Goal: Task Accomplishment & Management: Complete application form

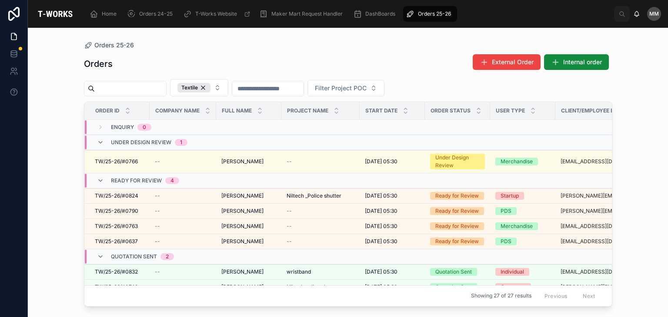
click at [193, 142] on div "Under Design Review 1" at bounding box center [142, 143] width 111 height 14
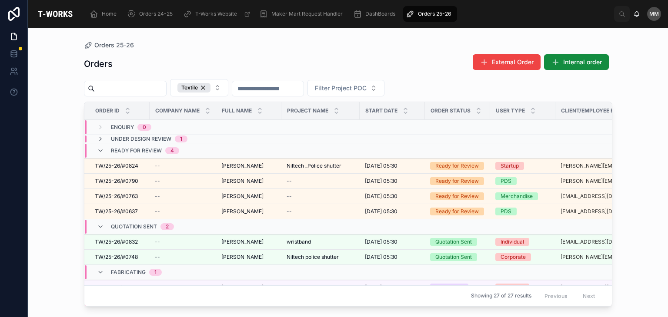
click at [193, 142] on td "Under Design Review 1" at bounding box center [182, 139] width 197 height 8
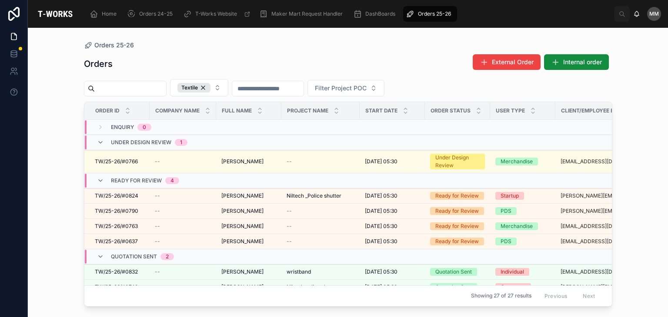
click at [193, 141] on div "Under Design Review 1" at bounding box center [142, 143] width 111 height 14
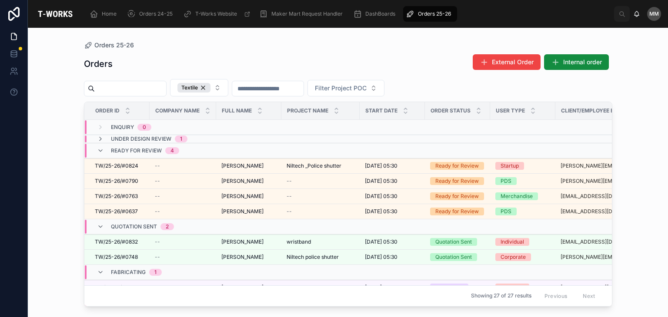
click at [190, 138] on div "Under Design Review 1" at bounding box center [142, 139] width 111 height 7
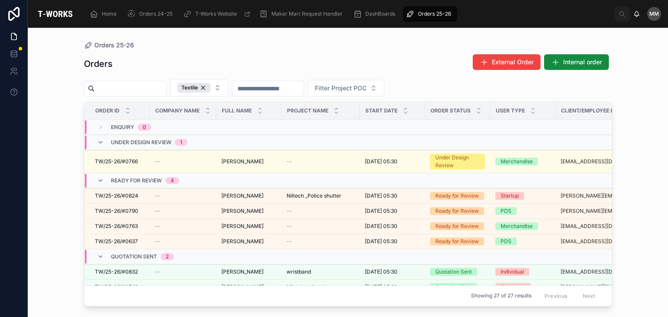
click at [190, 138] on div "Under Design Review 1" at bounding box center [142, 143] width 111 height 14
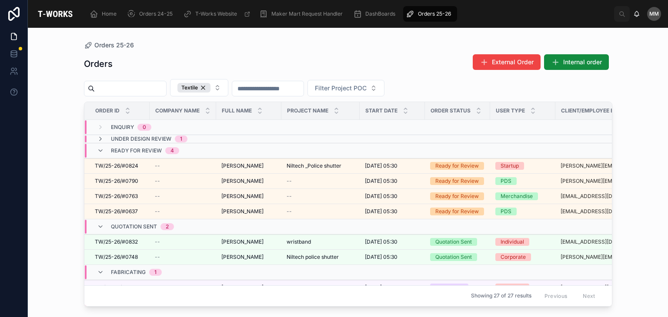
click at [190, 138] on div "Under Design Review 1" at bounding box center [142, 139] width 111 height 7
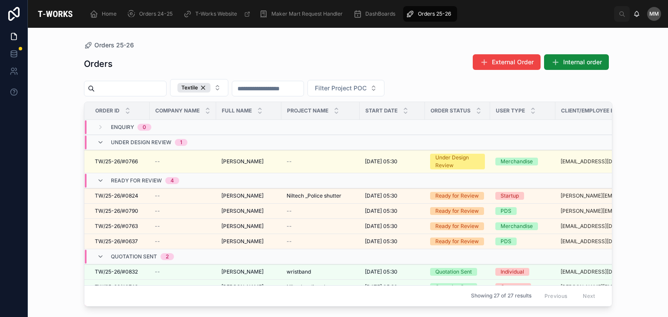
click at [178, 140] on span "1" at bounding box center [181, 142] width 13 height 7
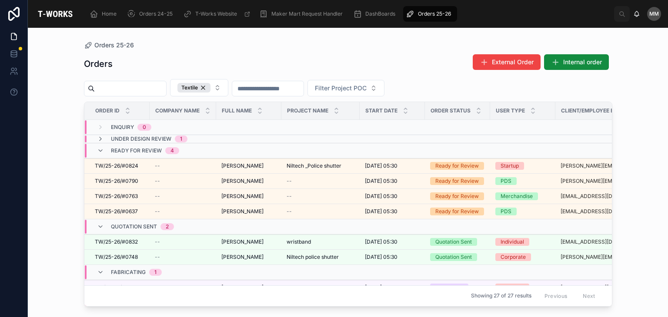
click at [178, 140] on span "1" at bounding box center [181, 139] width 13 height 7
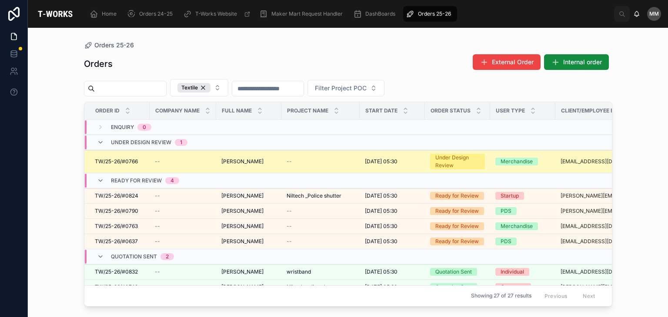
click at [217, 157] on td "Madhuri Medisetti Madhuri Medisetti" at bounding box center [248, 161] width 65 height 23
click at [119, 158] on span "TW/25-26/#0766" at bounding box center [116, 161] width 43 height 7
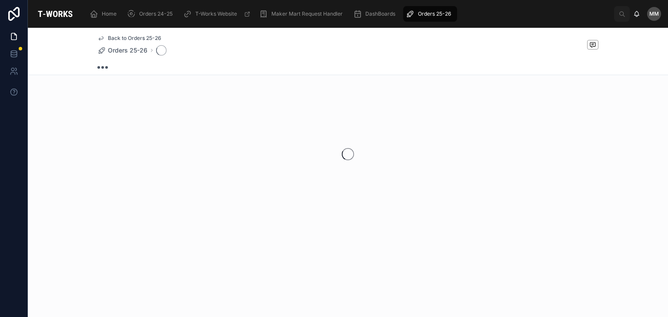
click at [119, 158] on div at bounding box center [348, 154] width 640 height 137
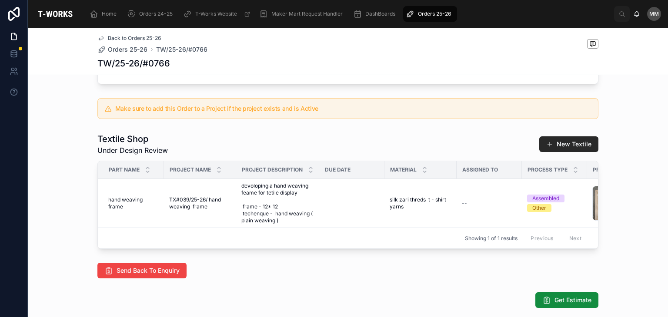
click at [57, 134] on div "Enquiry 2 Under Design Review 3 Ready for Review 4 Quotation Sent 5 Fabricating…" at bounding box center [348, 88] width 640 height 578
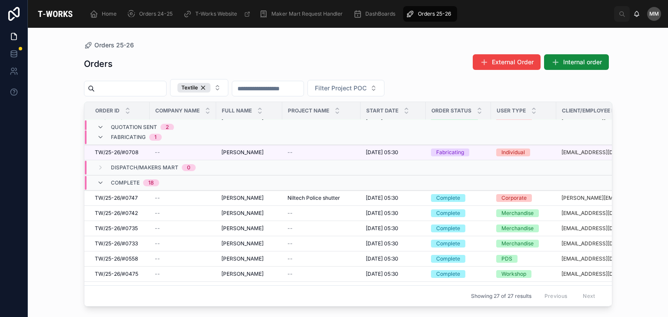
scroll to position [203, 0]
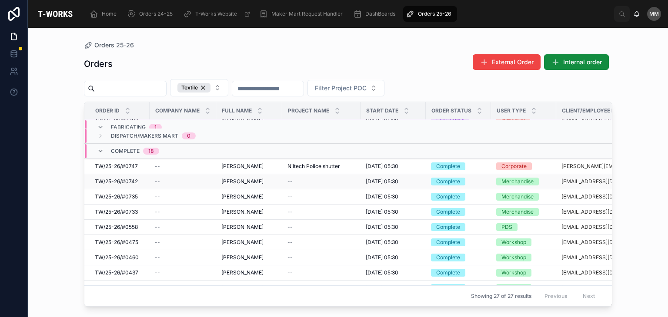
click at [270, 180] on div "Madhuri Medisetti Madhuri Medisetti" at bounding box center [249, 181] width 56 height 7
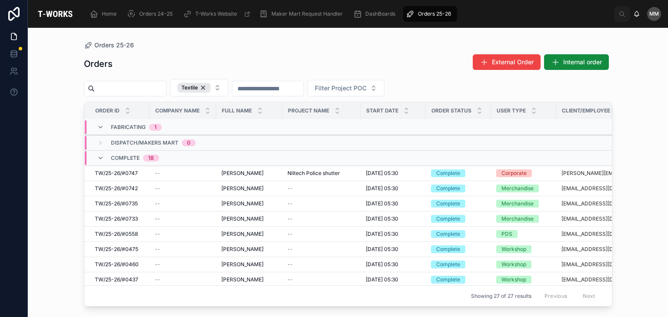
scroll to position [199, 0]
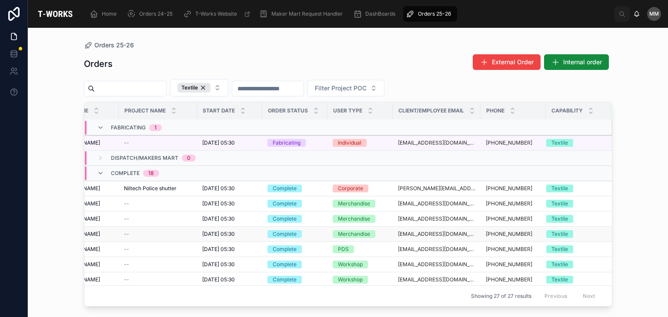
click at [554, 230] on div "Textile" at bounding box center [559, 234] width 17 height 8
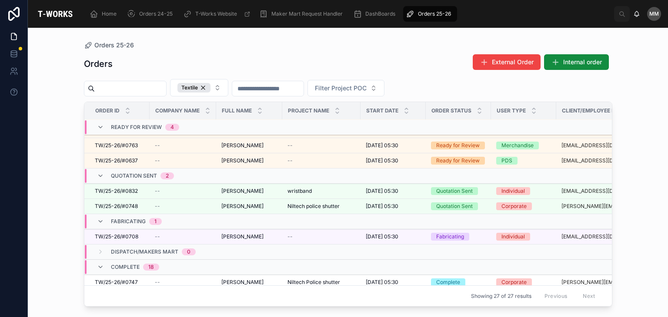
scroll to position [146, 0]
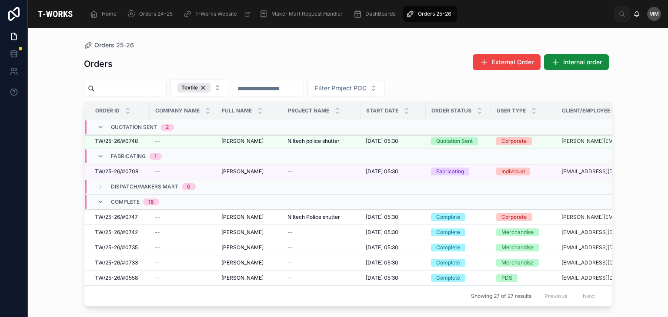
click at [132, 180] on div "Dispatch/Makers Mart 0" at bounding box center [153, 187] width 85 height 14
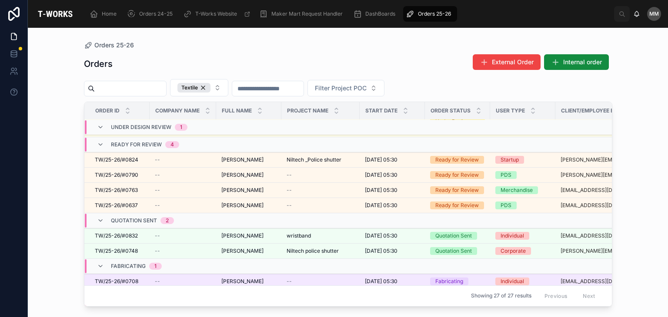
scroll to position [0, 0]
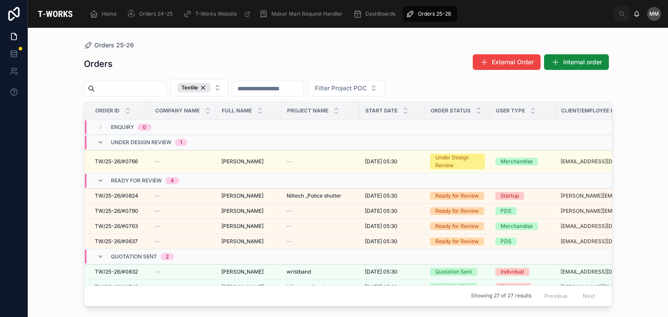
click at [186, 108] on span "Company Name" at bounding box center [177, 110] width 44 height 7
click at [186, 110] on span "Company Name" at bounding box center [177, 110] width 44 height 7
click at [325, 115] on div "Project Name" at bounding box center [320, 111] width 77 height 17
click at [315, 107] on div "Project Name" at bounding box center [320, 111] width 77 height 17
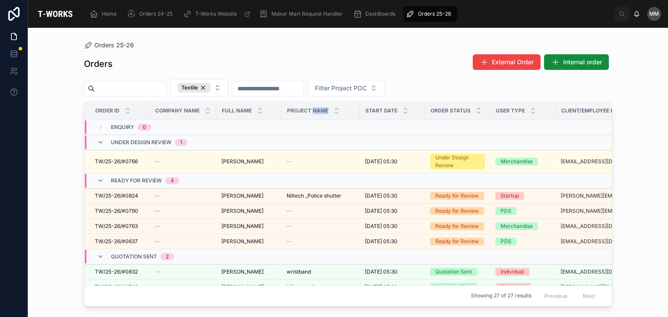
click at [315, 107] on div "Project Name" at bounding box center [320, 111] width 77 height 17
click at [337, 110] on div at bounding box center [336, 111] width 6 height 10
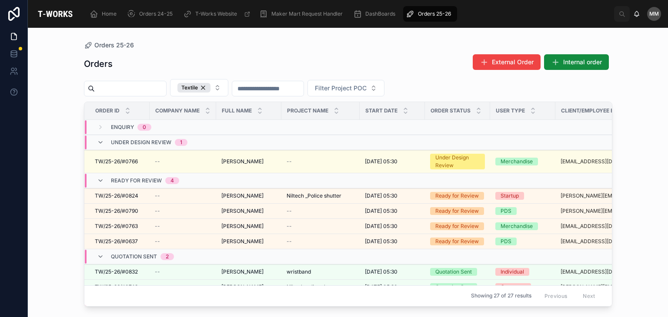
click at [317, 50] on div "Orders External Order Internal order Textile Filter Project POC Order ID Compan…" at bounding box center [348, 178] width 528 height 258
click at [312, 112] on span "Project Name" at bounding box center [307, 110] width 41 height 7
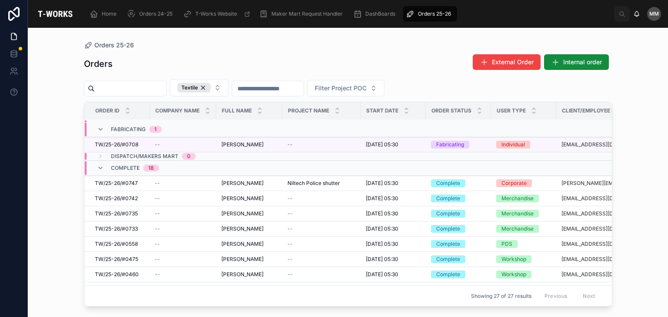
click at [312, 112] on span "Project Name" at bounding box center [308, 110] width 41 height 7
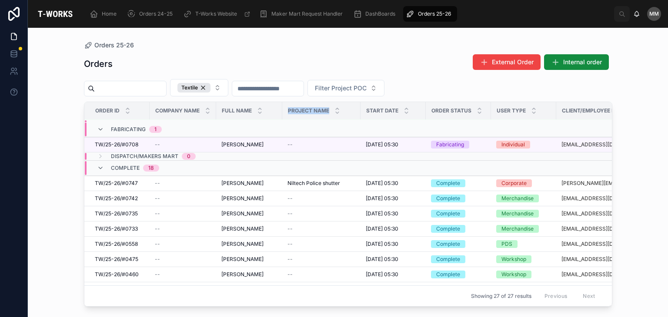
click at [312, 112] on span "Project Name" at bounding box center [308, 110] width 41 height 7
click at [367, 88] on span "Filter Project POC" at bounding box center [341, 88] width 52 height 9
click at [210, 87] on div "Textile" at bounding box center [193, 88] width 33 height 10
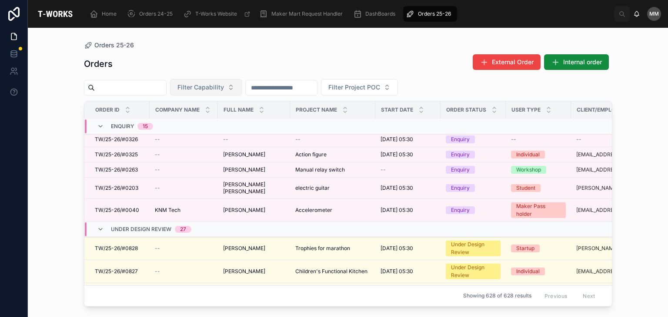
scroll to position [176, 0]
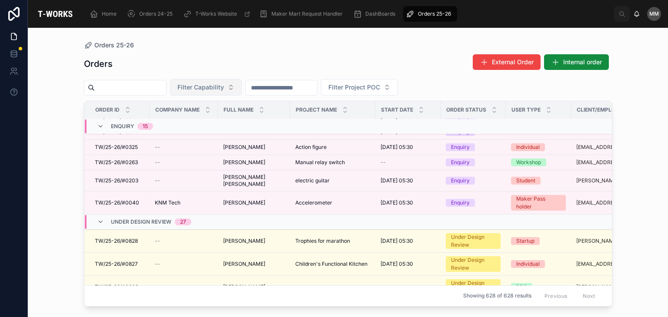
click at [322, 113] on span "Project Name" at bounding box center [316, 110] width 41 height 7
click at [165, 84] on input "text" at bounding box center [130, 88] width 71 height 12
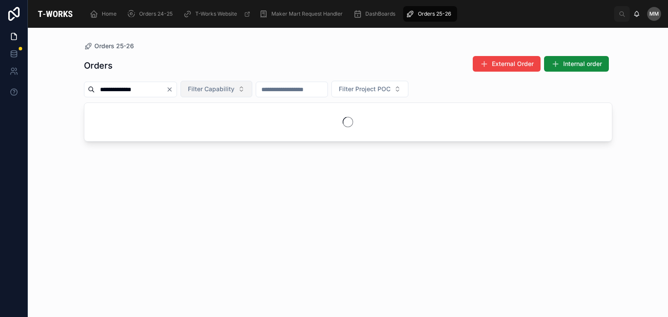
type input "**********"
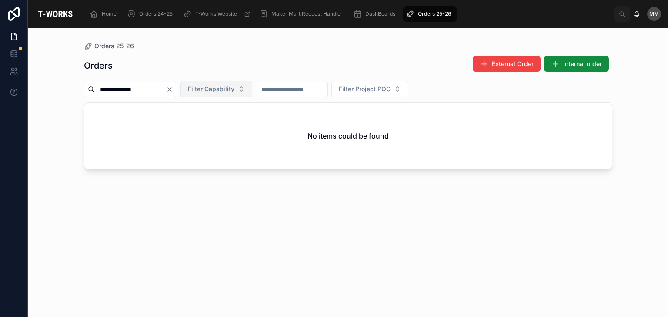
click at [173, 89] on icon "Clear" at bounding box center [169, 89] width 7 height 7
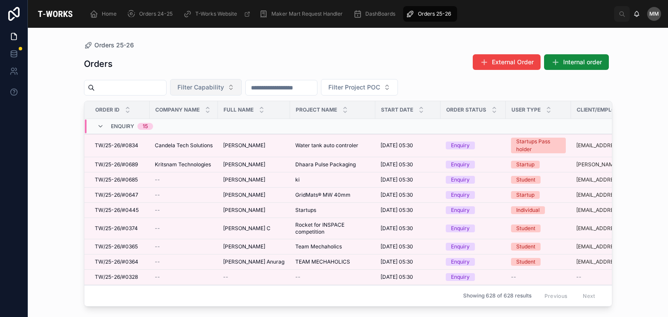
click at [224, 90] on span "Filter Capability" at bounding box center [200, 87] width 47 height 9
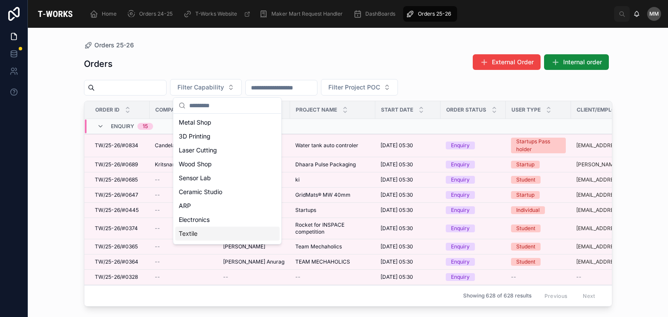
click at [214, 235] on div "Textile" at bounding box center [227, 234] width 104 height 14
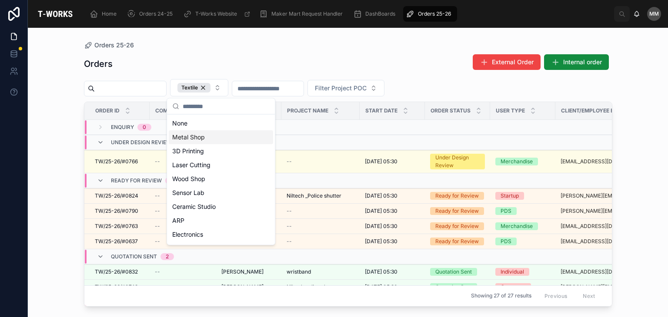
click at [301, 49] on div "Orders External Order Internal order Textile Filter Project POC Order ID Compan…" at bounding box center [348, 178] width 528 height 258
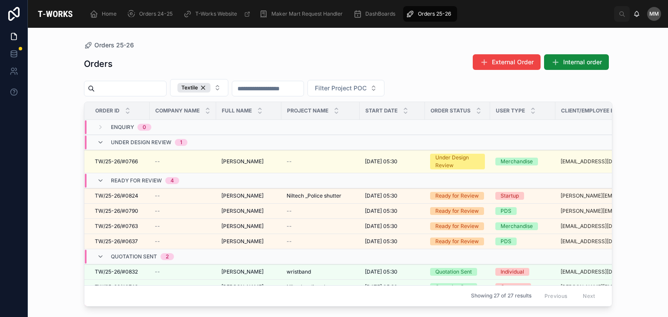
click at [240, 108] on span "Full Name" at bounding box center [237, 110] width 30 height 7
click at [300, 113] on span "Project Name" at bounding box center [307, 110] width 41 height 7
click at [311, 107] on span "Project Name" at bounding box center [307, 110] width 41 height 7
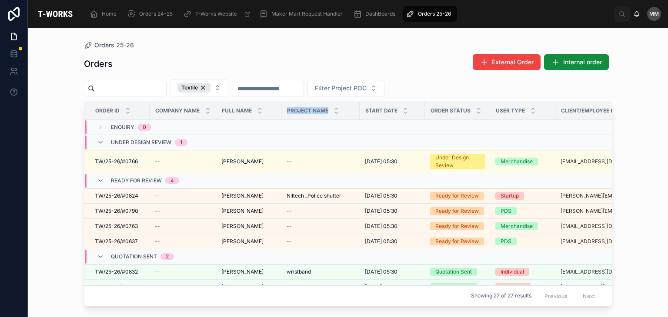
click at [311, 107] on span "Project Name" at bounding box center [307, 110] width 41 height 7
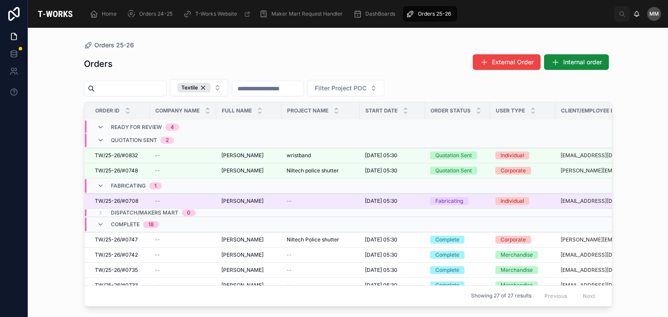
click at [290, 201] on span "--" at bounding box center [289, 201] width 5 height 7
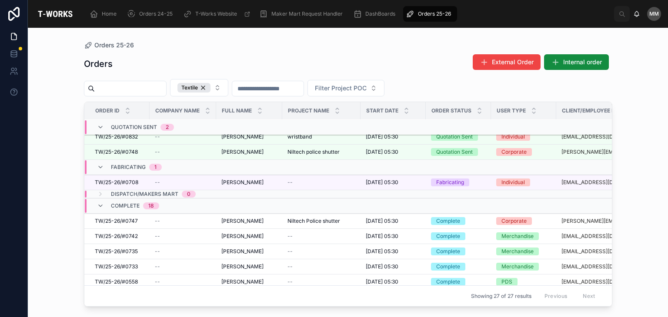
scroll to position [158, 0]
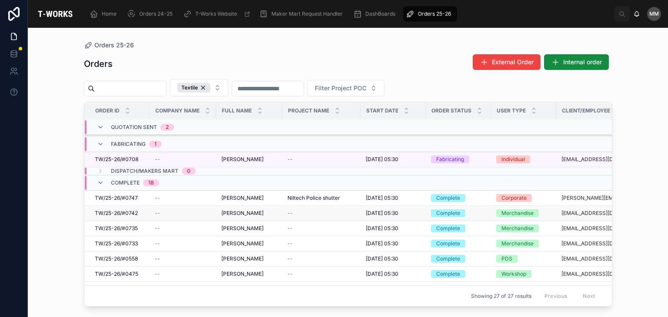
click at [290, 210] on span "--" at bounding box center [289, 213] width 5 height 7
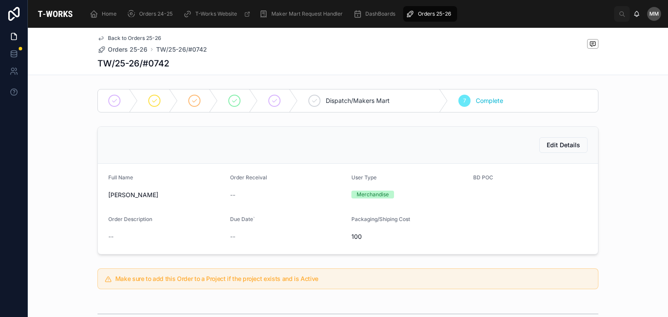
click at [463, 108] on div "7 Complete" at bounding box center [523, 101] width 150 height 23
click at [539, 147] on button "Edit Details" at bounding box center [563, 145] width 48 height 16
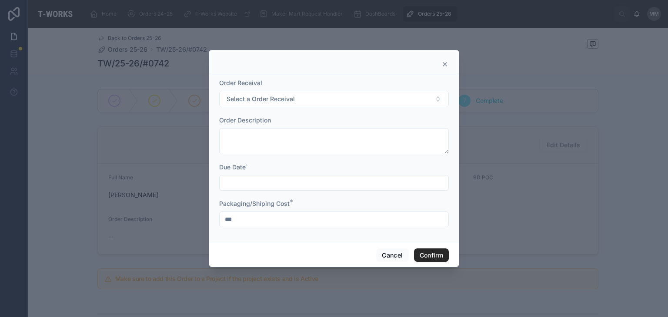
click at [452, 63] on div at bounding box center [334, 62] width 250 height 25
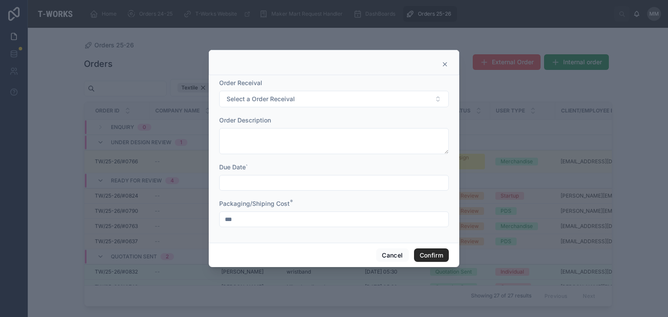
click at [510, 102] on div at bounding box center [334, 158] width 668 height 317
click at [504, 87] on div at bounding box center [334, 158] width 668 height 317
click at [445, 66] on icon at bounding box center [444, 64] width 7 height 7
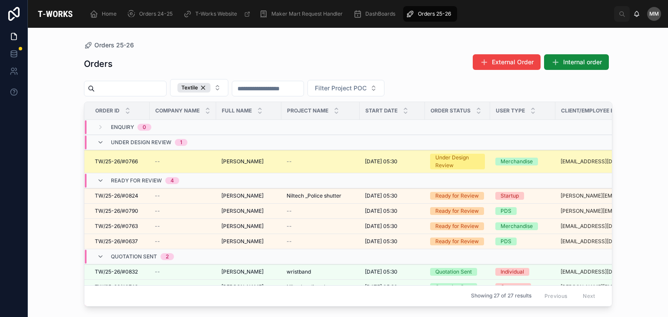
click at [259, 145] on div "Under Design Review 1" at bounding box center [183, 143] width 196 height 14
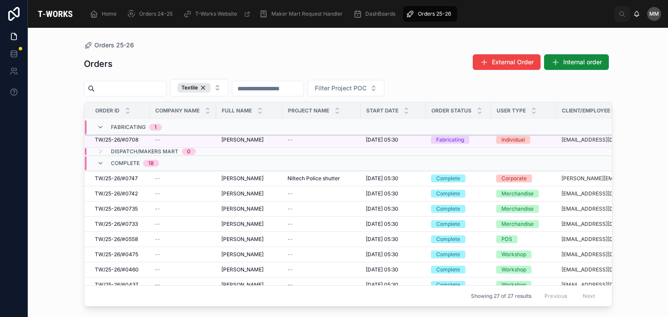
scroll to position [149, 2]
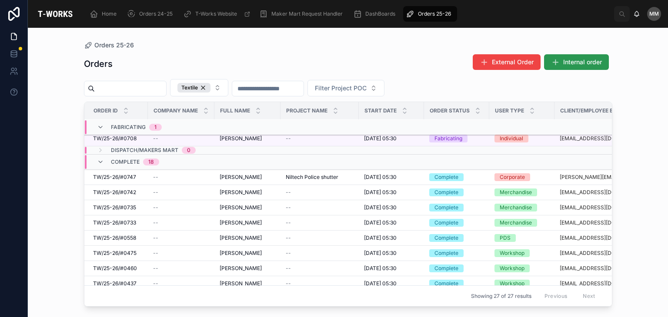
click at [555, 61] on icon at bounding box center [555, 62] width 9 height 9
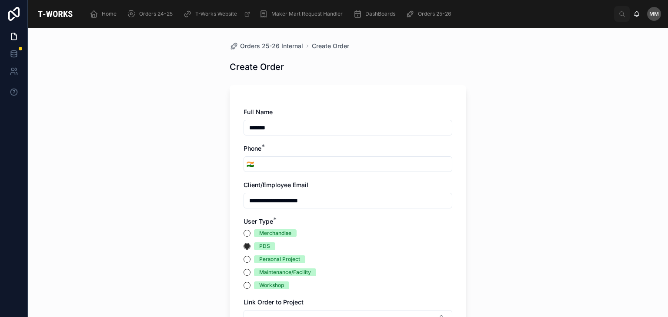
click at [350, 127] on input "*******" at bounding box center [348, 128] width 208 height 12
type input "**********"
click at [274, 162] on input "tel" at bounding box center [354, 164] width 195 height 12
click at [260, 163] on input "**********" at bounding box center [354, 164] width 195 height 12
type input "**********"
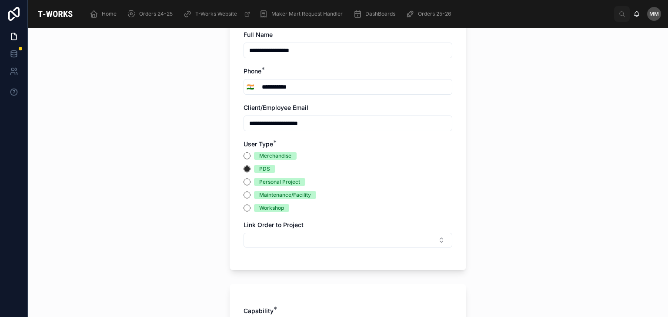
scroll to position [89, 0]
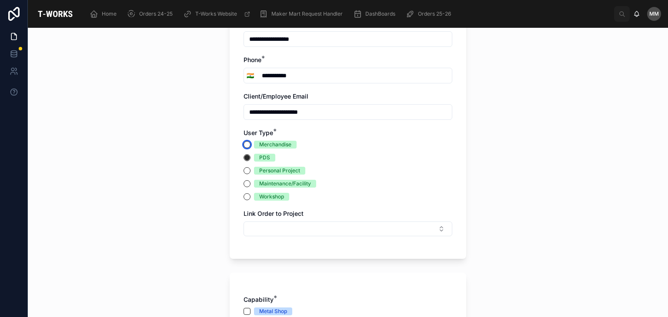
click at [243, 145] on button "Merchandise" at bounding box center [246, 144] width 7 height 7
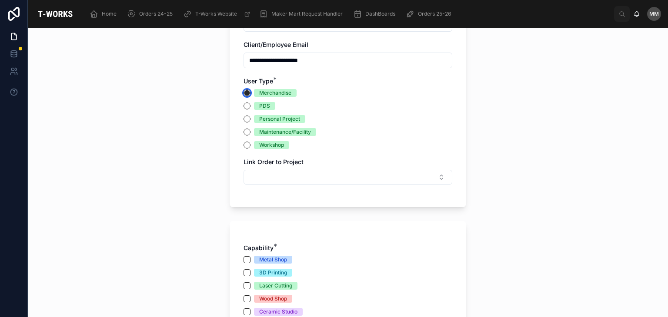
scroll to position [141, 0]
click at [278, 178] on button "Select Button" at bounding box center [347, 177] width 209 height 15
click at [270, 178] on button "Select Button" at bounding box center [347, 177] width 209 height 15
click at [269, 179] on button "Select Button" at bounding box center [347, 177] width 209 height 15
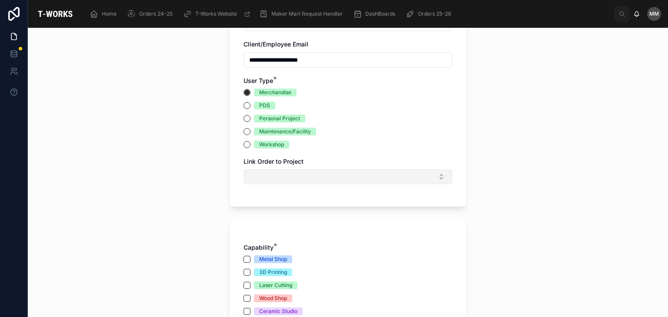
click at [269, 179] on button "Select Button" at bounding box center [347, 177] width 209 height 15
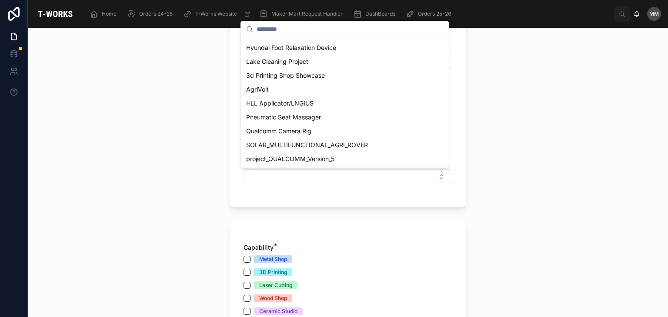
scroll to position [0, 0]
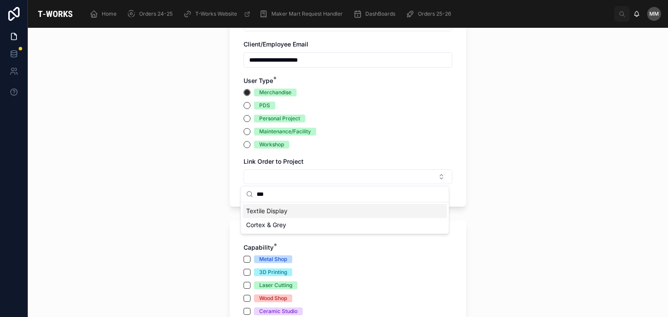
type input "***"
click at [267, 218] on div "Cortex & Grey" at bounding box center [345, 225] width 204 height 14
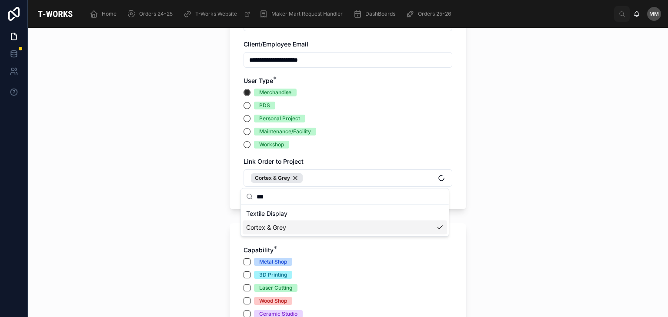
click at [267, 218] on div "Textile Display Cortex & Grey" at bounding box center [345, 221] width 204 height 28
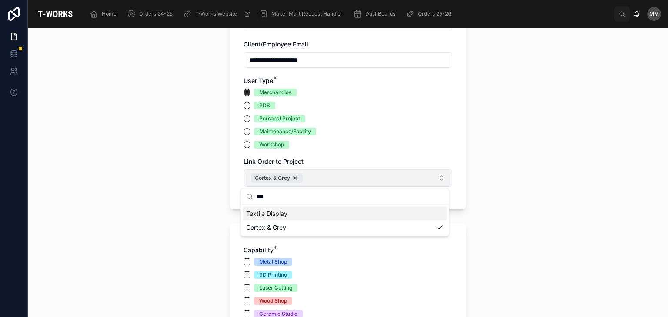
click at [290, 175] on div "Cortex & Grey" at bounding box center [277, 178] width 52 height 10
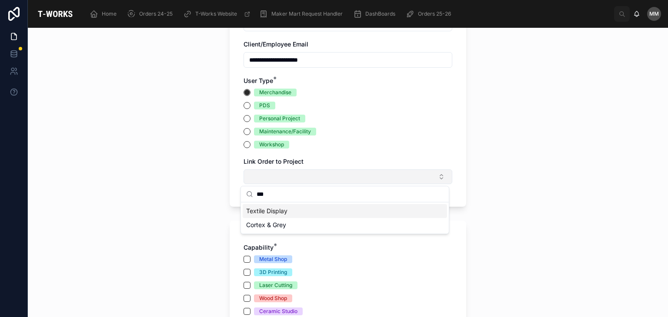
click at [259, 211] on span "Textile Display" at bounding box center [266, 211] width 41 height 9
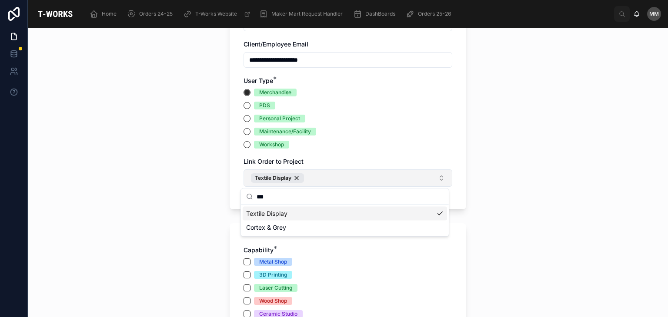
click at [230, 227] on div "Capability * Metal Shop 3D Printing Laser Cutting Wood Shop Ceramic Studio ARP …" at bounding box center [348, 301] width 237 height 157
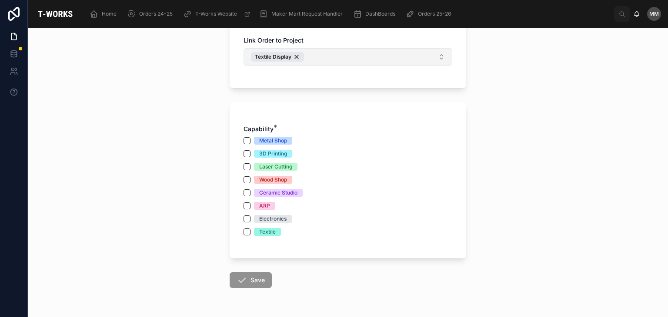
scroll to position [263, 0]
click at [245, 233] on button "Textile" at bounding box center [246, 231] width 7 height 7
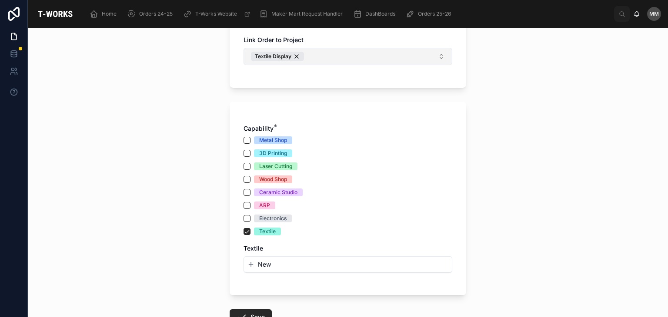
click at [258, 264] on span "New" at bounding box center [264, 264] width 13 height 9
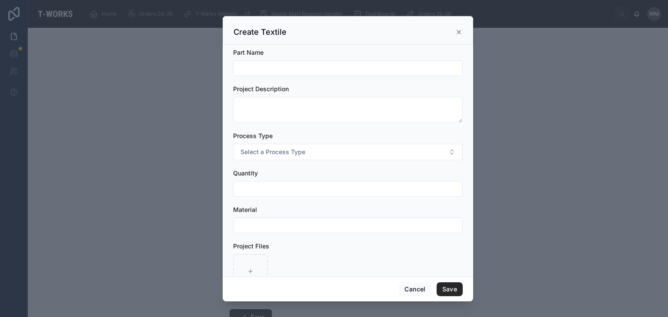
click at [262, 73] on input "text" at bounding box center [347, 68] width 229 height 12
type input "**********"
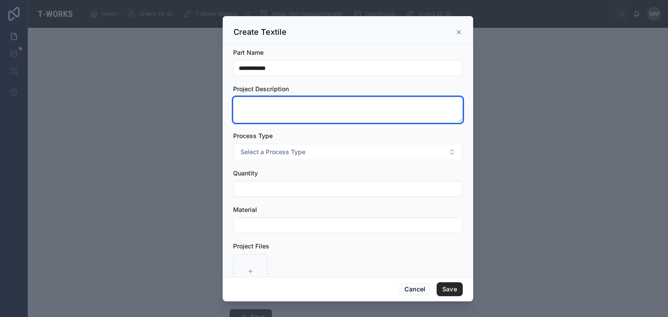
click at [242, 119] on textarea at bounding box center [348, 110] width 230 height 26
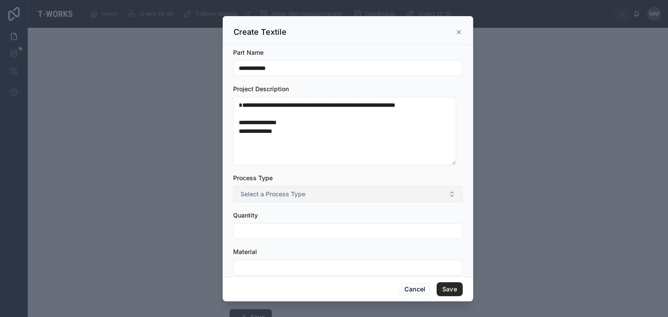
click at [263, 196] on span "Select a Process Type" at bounding box center [272, 194] width 65 height 9
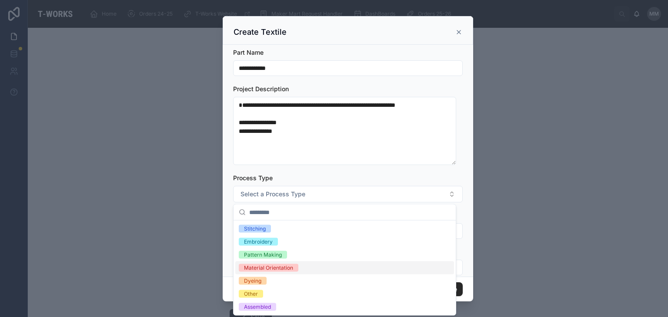
click at [261, 269] on div "Material Orientation" at bounding box center [268, 268] width 49 height 8
click at [260, 307] on div "Assembled" at bounding box center [257, 307] width 27 height 8
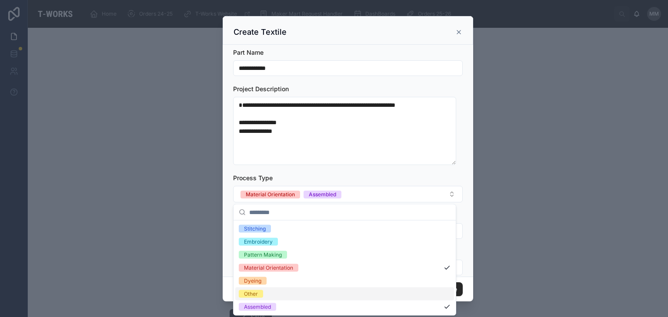
click at [268, 292] on div "Other" at bounding box center [344, 294] width 219 height 13
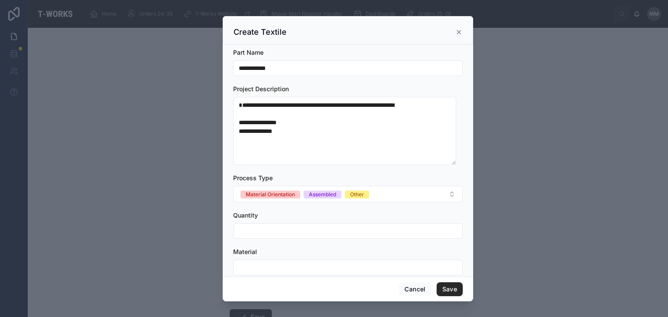
drag, startPoint x: 229, startPoint y: 250, endPoint x: 271, endPoint y: 232, distance: 46.0
click at [271, 232] on div "**********" at bounding box center [348, 161] width 250 height 233
click at [271, 232] on input "text" at bounding box center [347, 231] width 229 height 12
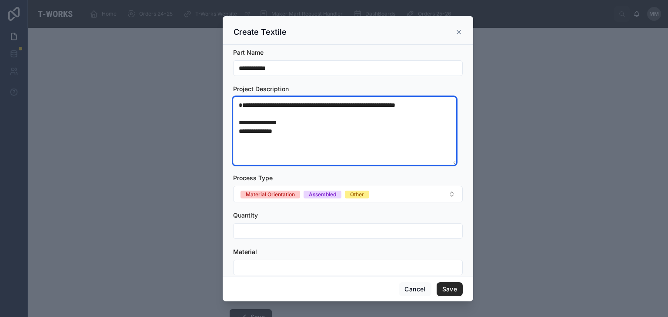
click at [434, 105] on textarea "**********" at bounding box center [344, 131] width 223 height 69
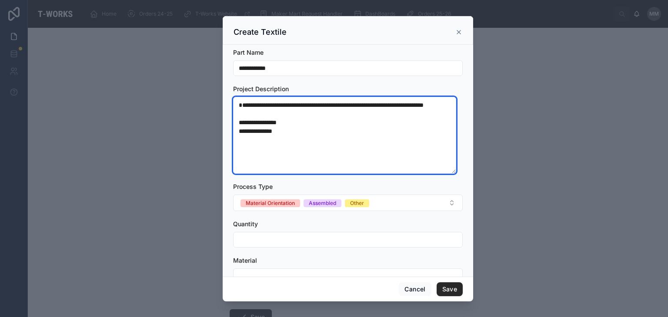
type textarea "**********"
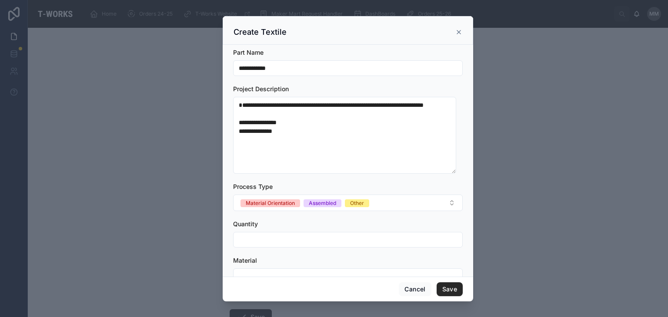
click at [306, 242] on input "text" at bounding box center [347, 240] width 229 height 12
type input "*"
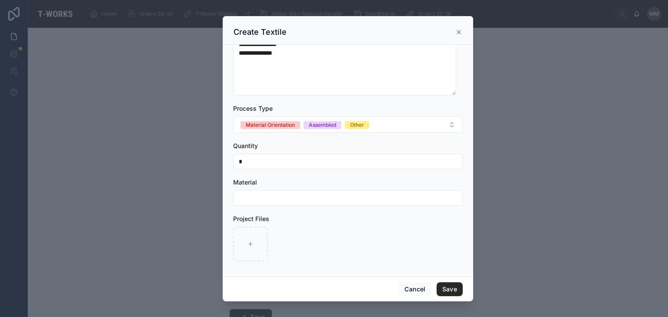
click at [254, 204] on input "text" at bounding box center [347, 198] width 229 height 12
type input "****"
click at [248, 251] on div at bounding box center [250, 244] width 35 height 35
click at [250, 239] on div at bounding box center [250, 244] width 35 height 35
type input "**********"
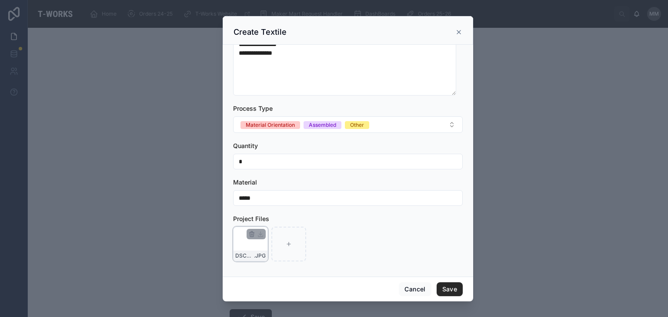
click at [250, 242] on div "DSC02190 .JPG" at bounding box center [250, 244] width 35 height 35
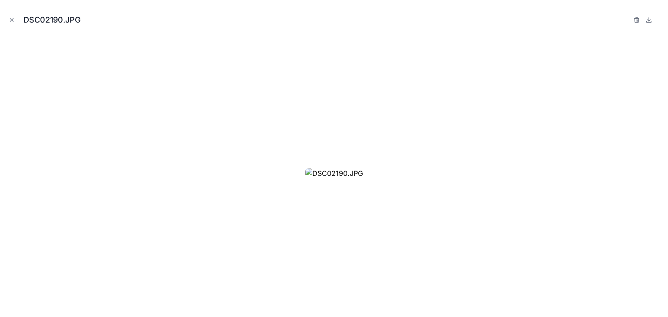
drag, startPoint x: 217, startPoint y: 113, endPoint x: 338, endPoint y: 108, distance: 120.5
drag, startPoint x: 338, startPoint y: 108, endPoint x: 266, endPoint y: 143, distance: 79.9
click at [305, 168] on img at bounding box center [334, 173] width 58 height 10
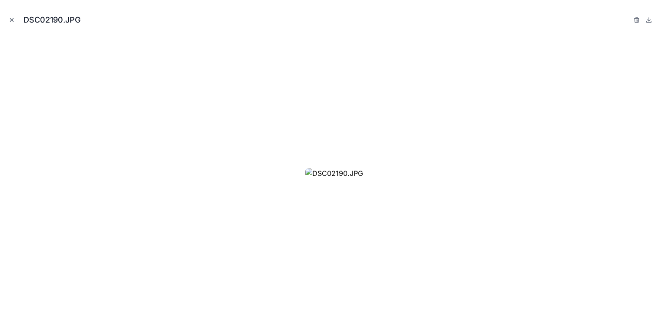
click at [13, 20] on icon "Close modal" at bounding box center [12, 20] width 6 height 6
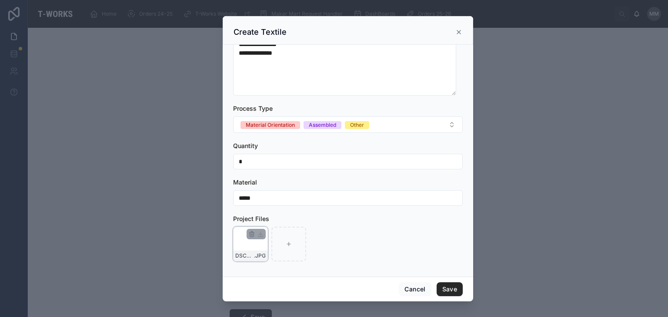
click at [253, 241] on div "DSC02190 .JPG" at bounding box center [250, 244] width 35 height 35
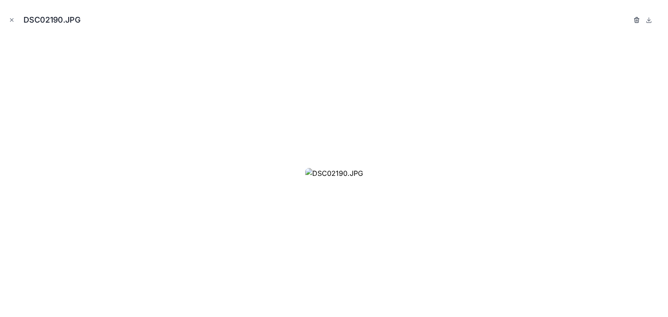
click at [637, 19] on icon "button" at bounding box center [636, 20] width 7 height 7
click at [627, 19] on icon "button" at bounding box center [627, 20] width 7 height 7
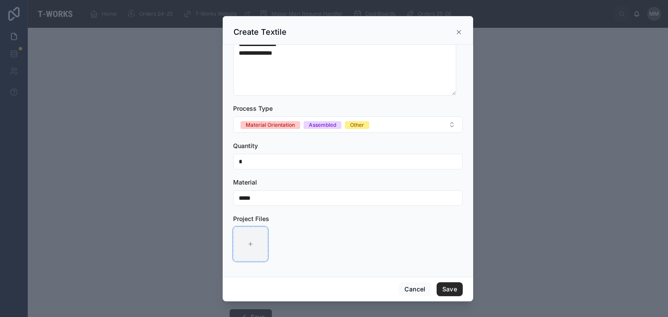
click at [247, 241] on icon at bounding box center [250, 244] width 6 height 6
click at [247, 247] on div at bounding box center [250, 244] width 35 height 35
type input "**********"
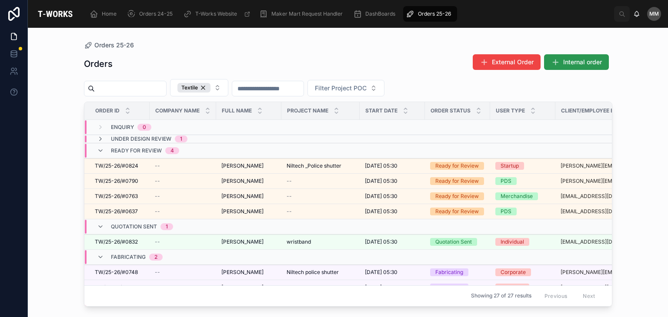
click at [576, 63] on span "Internal order" at bounding box center [582, 62] width 39 height 9
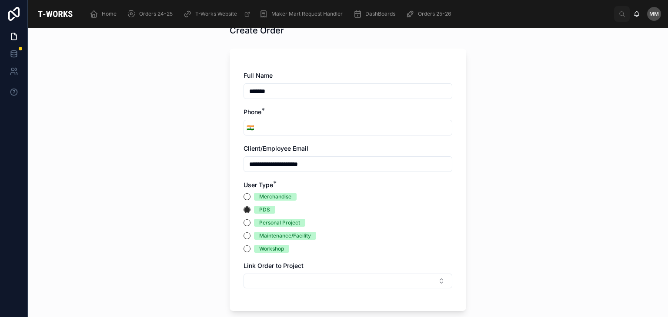
scroll to position [37, 0]
click at [283, 90] on input "*******" at bounding box center [348, 91] width 208 height 12
type input "**********"
click at [264, 126] on input "tel" at bounding box center [354, 128] width 195 height 12
type input "**********"
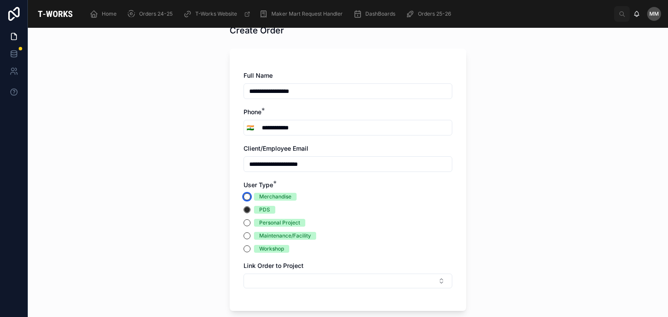
click at [243, 195] on button "Merchandise" at bounding box center [246, 196] width 7 height 7
click at [271, 279] on button "Select Button" at bounding box center [347, 281] width 209 height 15
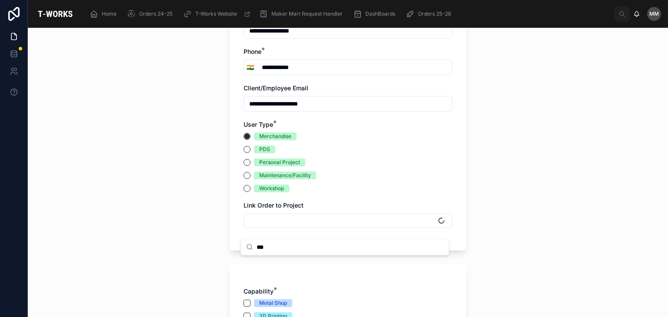
scroll to position [97, 0]
type input "***"
click at [277, 257] on span "Textile Display" at bounding box center [266, 254] width 41 height 9
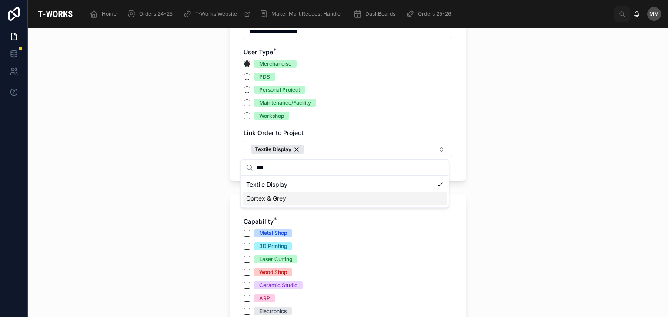
scroll to position [189, 0]
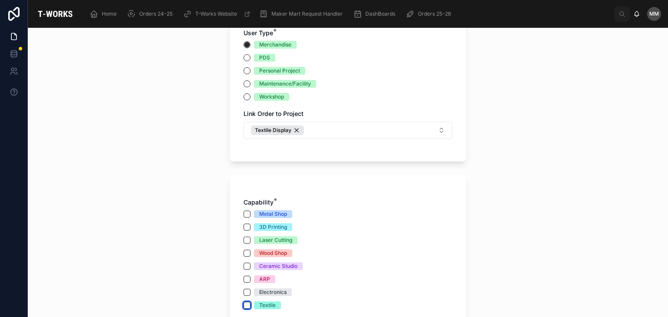
click at [245, 306] on button "Textile" at bounding box center [246, 305] width 7 height 7
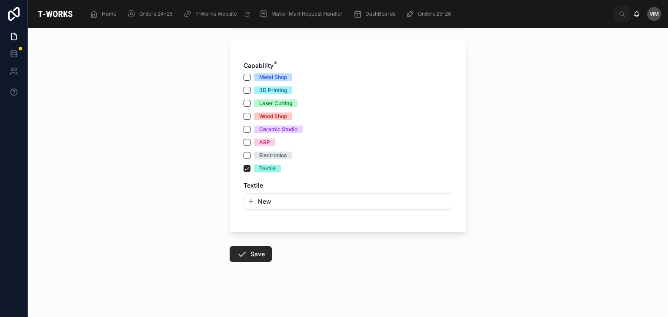
click at [263, 199] on span "New" at bounding box center [264, 201] width 13 height 9
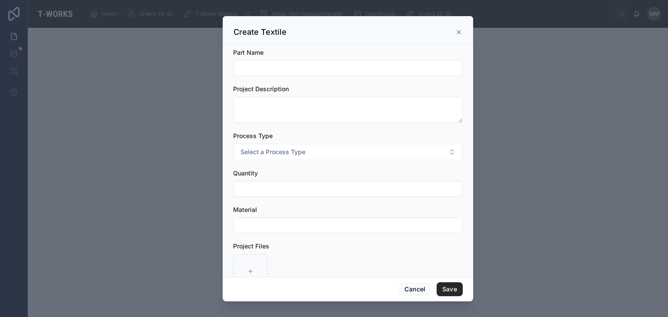
drag, startPoint x: 260, startPoint y: 77, endPoint x: 257, endPoint y: 70, distance: 7.0
click at [257, 70] on form "Part Name Project Description Process Type Select a Process Type Quantity Mater…" at bounding box center [348, 173] width 230 height 250
click at [257, 70] on input "text" at bounding box center [347, 68] width 229 height 12
type input "**********"
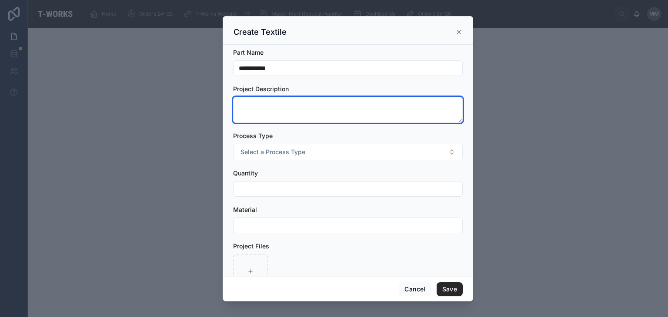
click at [254, 114] on textarea at bounding box center [348, 110] width 230 height 26
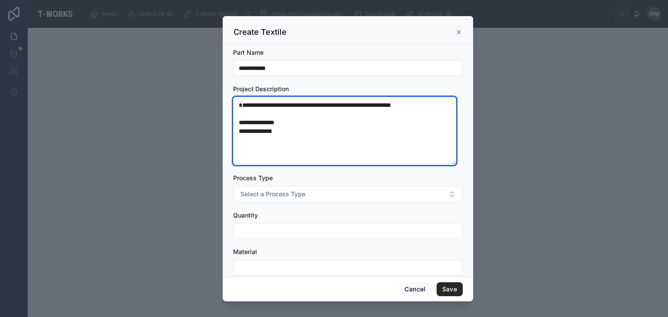
click at [261, 130] on textarea "**********" at bounding box center [344, 131] width 223 height 69
type textarea "**********"
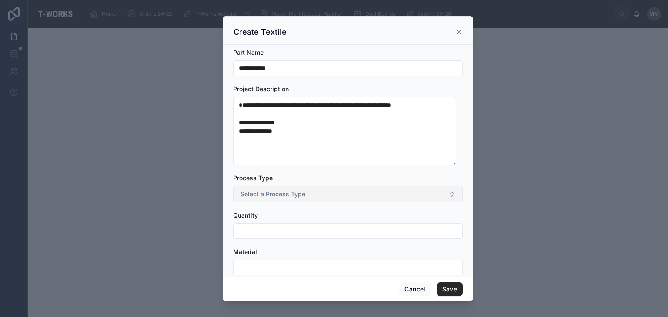
click at [278, 197] on span "Select a Process Type" at bounding box center [272, 194] width 65 height 9
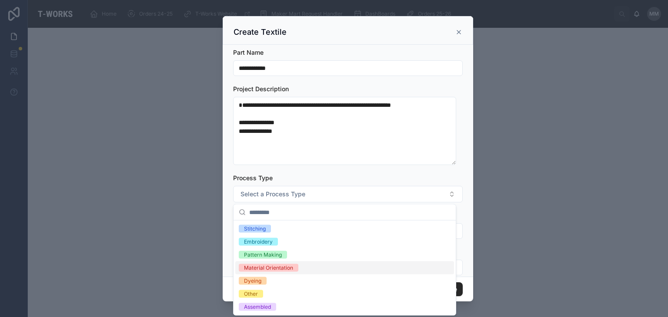
click at [270, 267] on div "Material Orientation" at bounding box center [268, 268] width 49 height 8
click at [252, 294] on div "Other" at bounding box center [251, 294] width 14 height 8
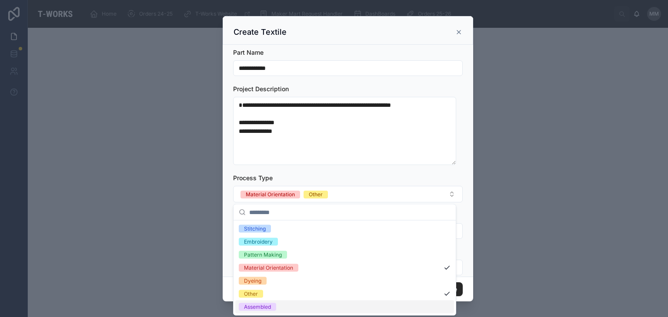
click at [252, 310] on div "Assembled" at bounding box center [257, 307] width 27 height 8
click at [230, 271] on div "**********" at bounding box center [348, 161] width 250 height 233
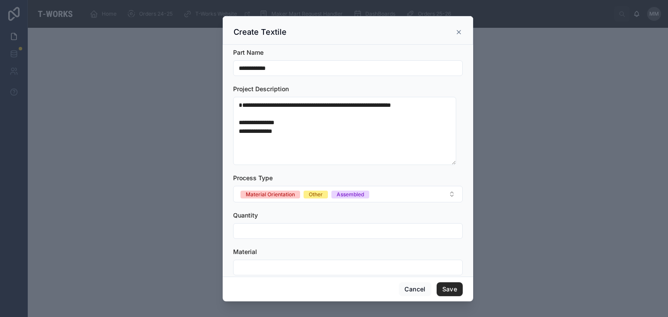
click at [254, 228] on input "text" at bounding box center [347, 231] width 229 height 12
type input "*"
click at [254, 264] on input "text" at bounding box center [347, 268] width 229 height 12
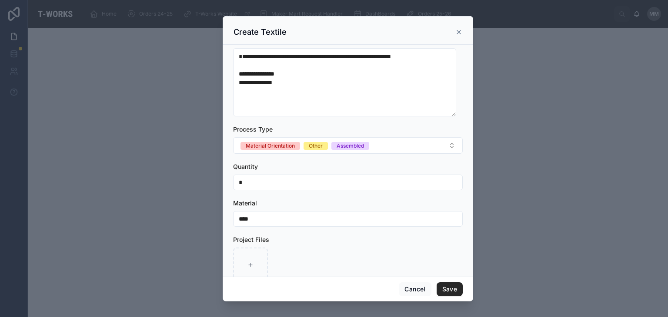
scroll to position [70, 0]
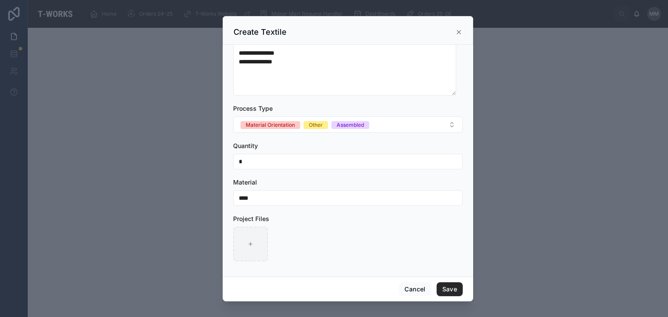
type input "****"
click at [247, 246] on icon at bounding box center [250, 244] width 6 height 6
type input "**********"
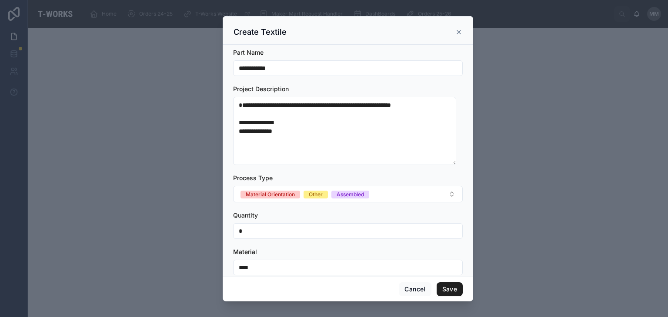
click at [447, 292] on button "Save" at bounding box center [450, 290] width 26 height 14
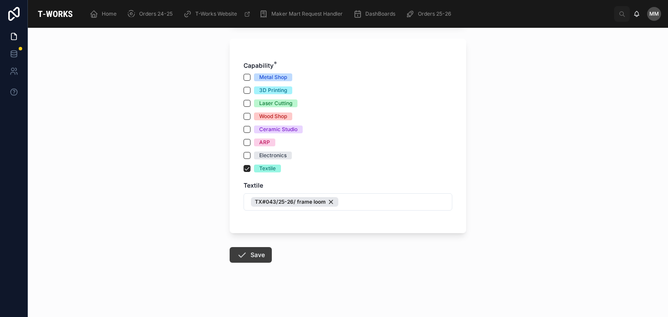
scroll to position [327, 0]
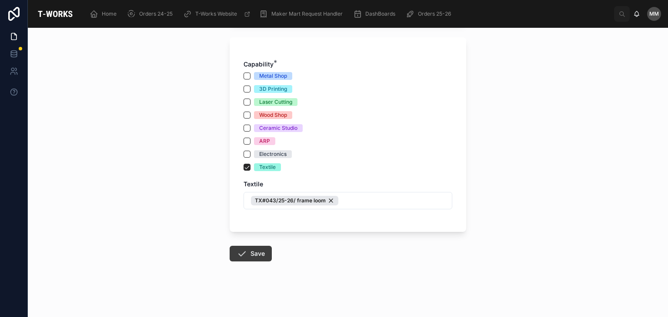
click at [246, 256] on button "Save" at bounding box center [251, 254] width 42 height 16
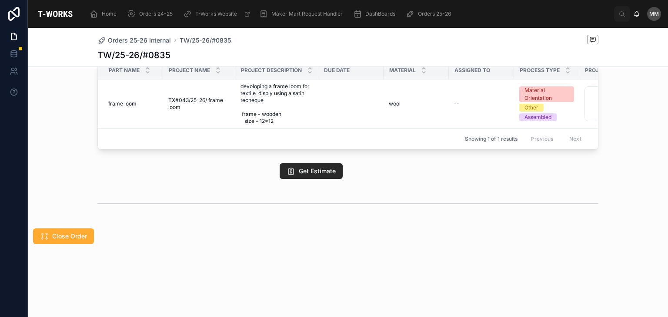
scroll to position [340, 0]
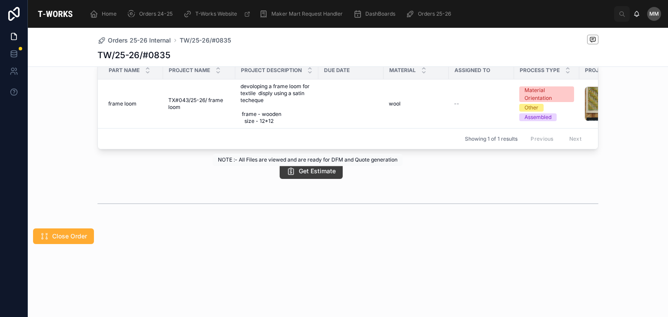
click at [323, 167] on span "Get Estimate" at bounding box center [317, 171] width 37 height 9
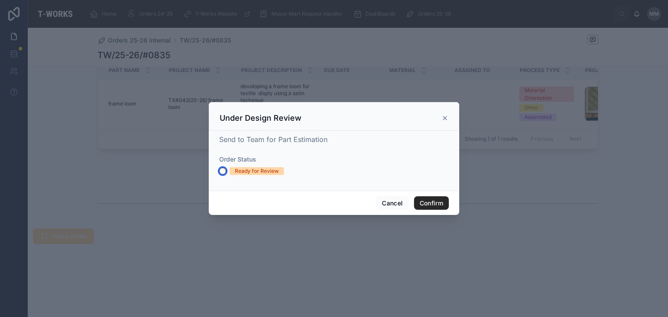
click at [222, 169] on button "Ready for Review" at bounding box center [222, 171] width 7 height 7
click at [430, 201] on button "Confirm" at bounding box center [431, 204] width 35 height 14
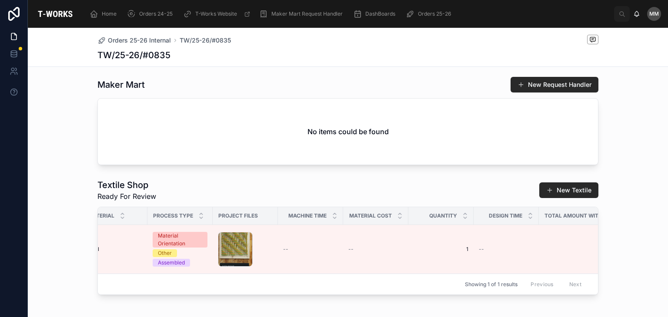
scroll to position [0, 0]
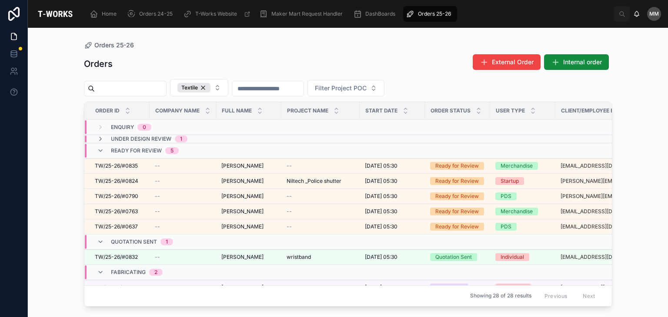
scroll to position [59, 0]
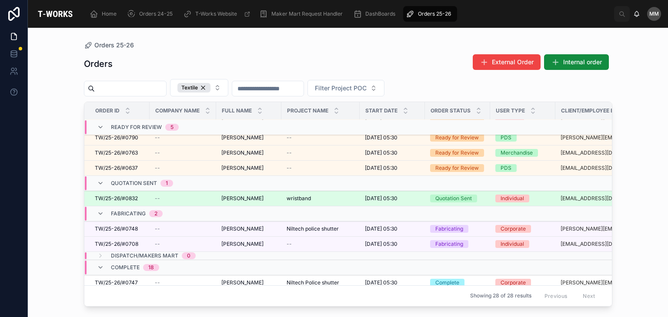
click at [134, 198] on span "TW/25-26/#0832" at bounding box center [116, 198] width 43 height 7
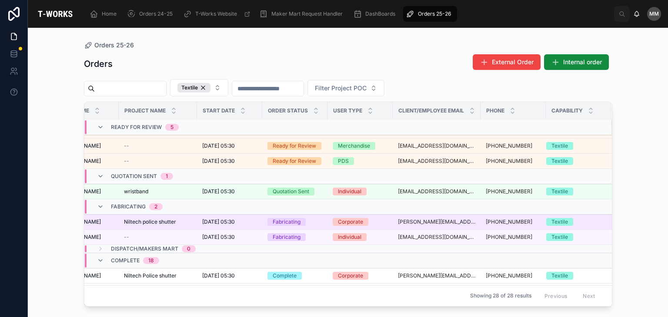
scroll to position [66, 170]
click at [294, 227] on td "Fabricating" at bounding box center [294, 222] width 65 height 15
click at [292, 221] on div "Fabricating" at bounding box center [287, 222] width 28 height 8
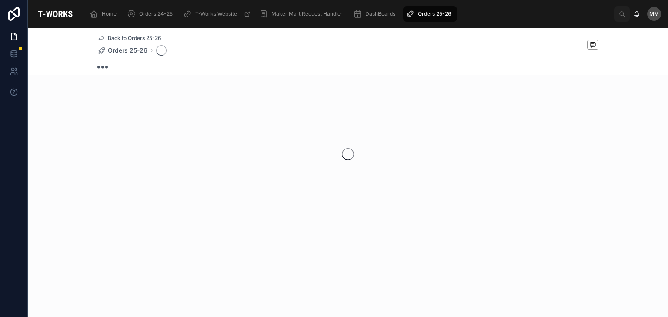
click at [292, 221] on div at bounding box center [348, 154] width 640 height 137
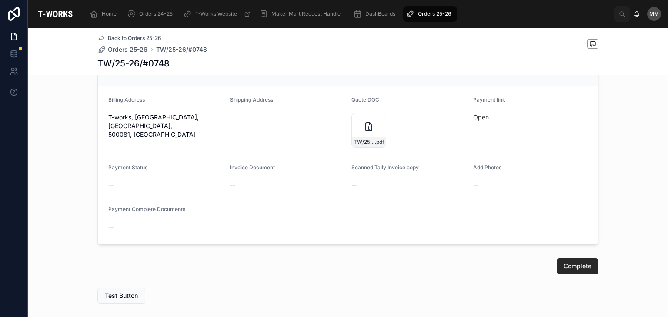
scroll to position [374, 0]
click at [373, 125] on div at bounding box center [378, 119] width 10 height 10
click at [358, 128] on div "TW/25-26/#0748 .pdf" at bounding box center [368, 129] width 35 height 35
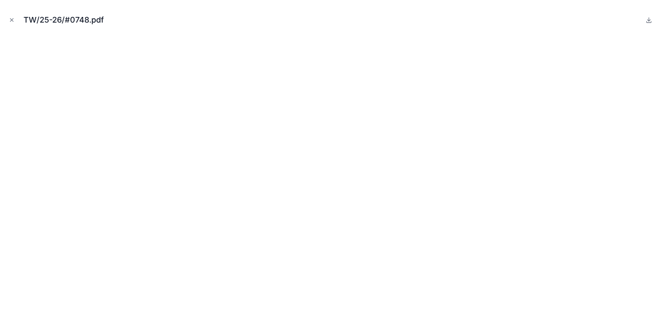
click at [358, 128] on body "Home Orders 24-25 T-Works Website Maker Mart Request Handler DashBoards Orders …" at bounding box center [334, 158] width 668 height 317
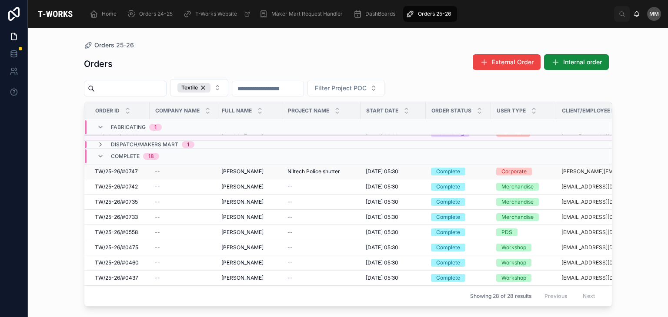
scroll to position [151, 0]
click at [353, 173] on div "Niltech Police shutter Niltech Police shutter" at bounding box center [321, 172] width 68 height 7
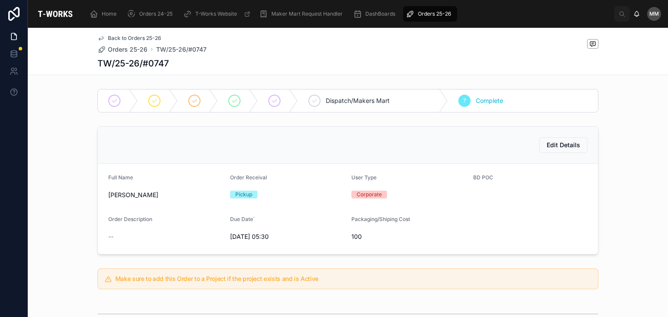
click at [377, 100] on span "Dispatch/Makers Mart" at bounding box center [358, 101] width 64 height 9
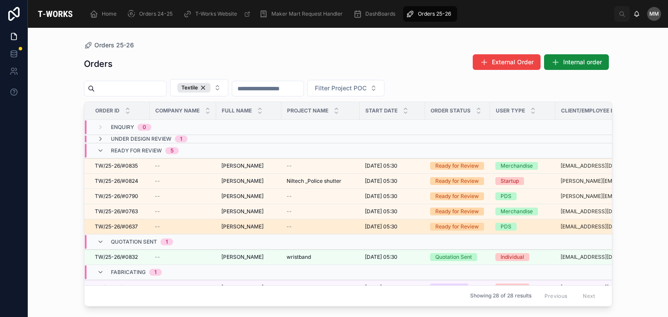
click at [210, 233] on td "--" at bounding box center [183, 227] width 67 height 15
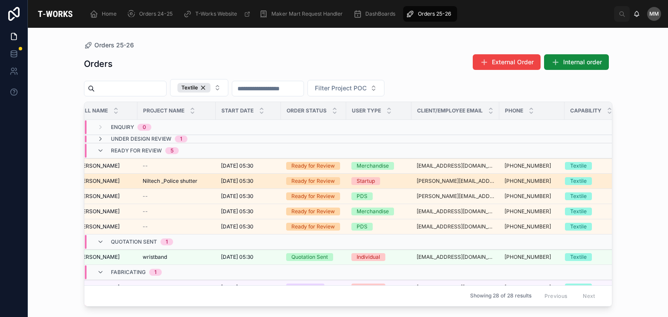
scroll to position [0, 170]
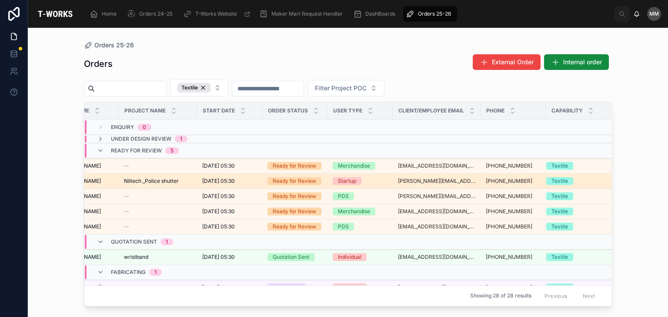
click at [299, 174] on td "Ready for Review" at bounding box center [294, 181] width 65 height 15
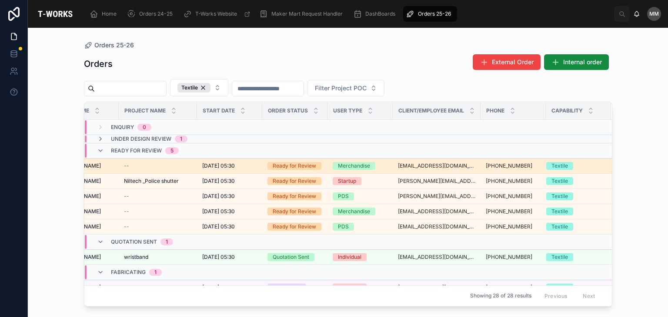
click at [202, 164] on span "[DATE] 05:30" at bounding box center [218, 166] width 33 height 7
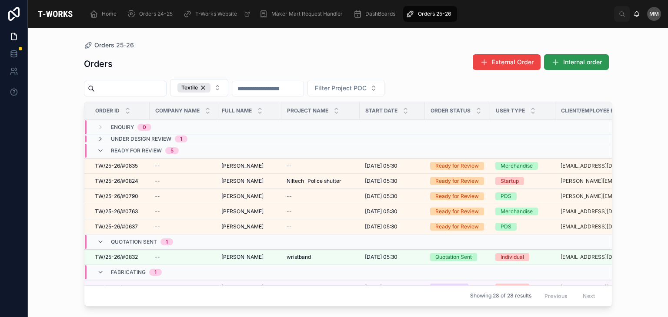
click at [568, 61] on span "Internal order" at bounding box center [582, 62] width 39 height 9
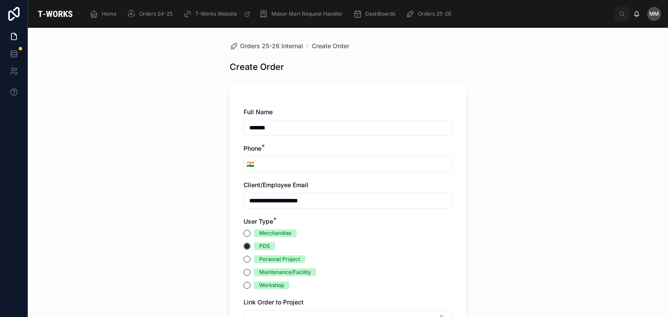
click at [288, 128] on input "*******" at bounding box center [348, 128] width 208 height 12
type input "**********"
click at [257, 166] on input "tel" at bounding box center [354, 164] width 195 height 12
type input "**********"
click at [243, 232] on button "Merchandise" at bounding box center [246, 233] width 7 height 7
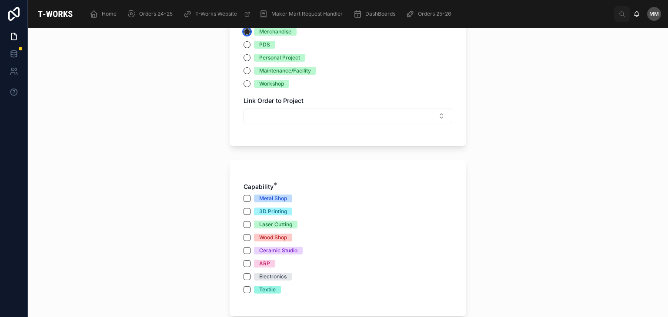
scroll to position [203, 0]
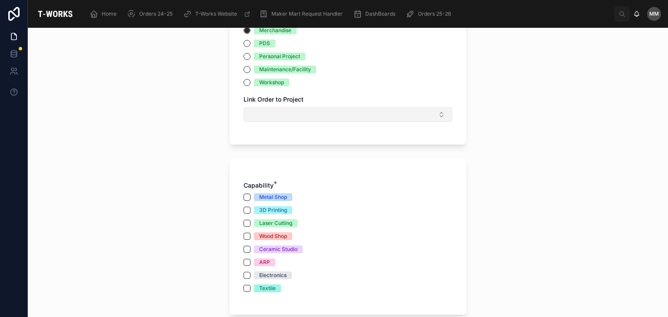
click at [264, 117] on button "Select Button" at bounding box center [347, 114] width 209 height 15
type input "***"
click at [263, 150] on span "Textile Display" at bounding box center [266, 149] width 41 height 9
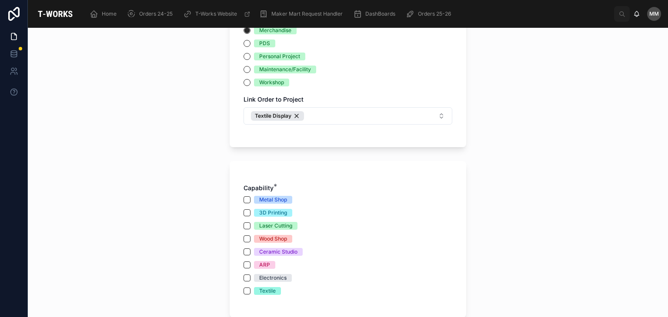
click at [197, 166] on div "**********" at bounding box center [348, 173] width 640 height 290
click at [243, 291] on button "Textile" at bounding box center [246, 291] width 7 height 7
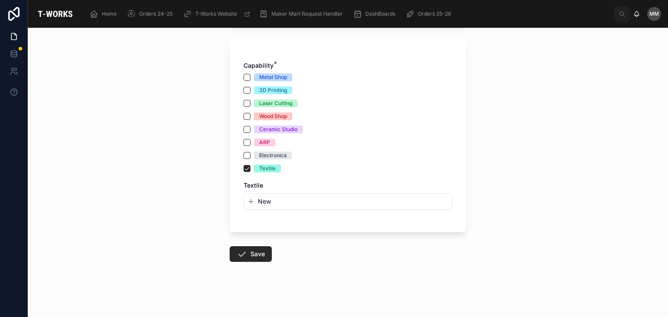
click at [265, 203] on span "New" at bounding box center [264, 201] width 13 height 9
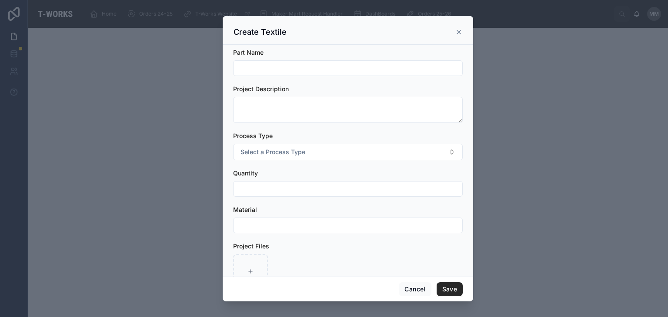
click at [263, 70] on input "text" at bounding box center [347, 68] width 229 height 12
type input "**********"
click at [252, 124] on form "**********" at bounding box center [348, 173] width 230 height 250
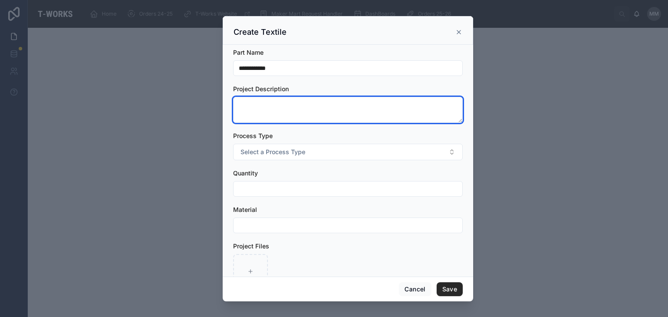
click at [252, 117] on textarea at bounding box center [348, 110] width 230 height 26
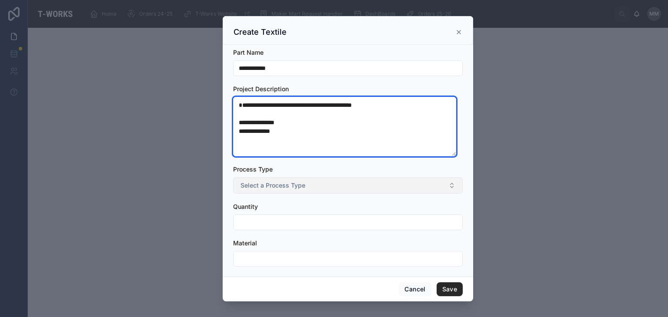
type textarea "**********"
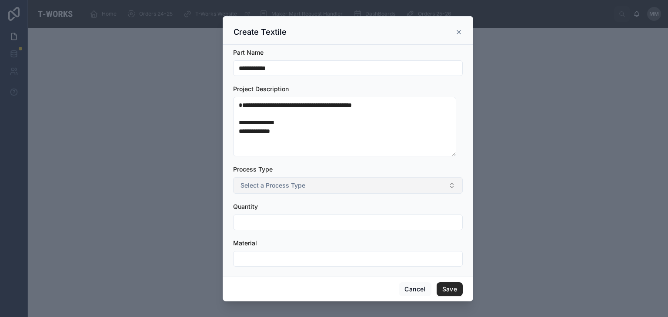
click at [273, 187] on span "Select a Process Type" at bounding box center [272, 185] width 65 height 9
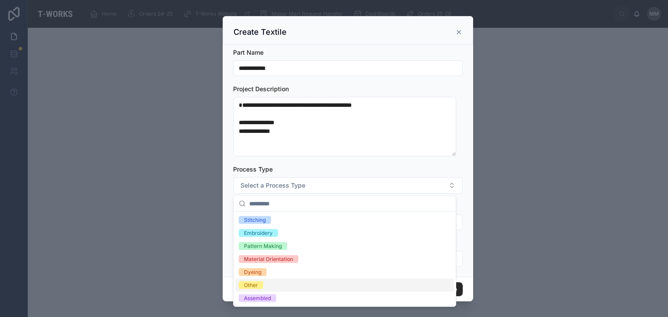
click at [253, 284] on div "Other" at bounding box center [251, 286] width 14 height 8
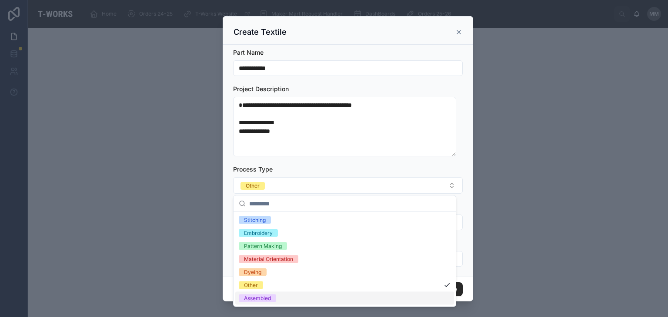
click at [253, 296] on div "Assembled" at bounding box center [257, 299] width 27 height 8
click at [267, 259] on div "Material Orientation" at bounding box center [268, 260] width 49 height 8
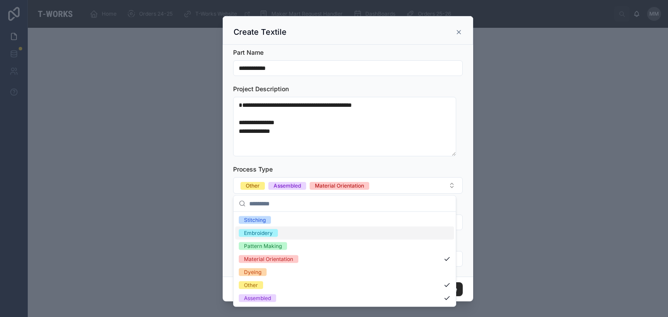
click at [229, 226] on div "**********" at bounding box center [348, 161] width 250 height 233
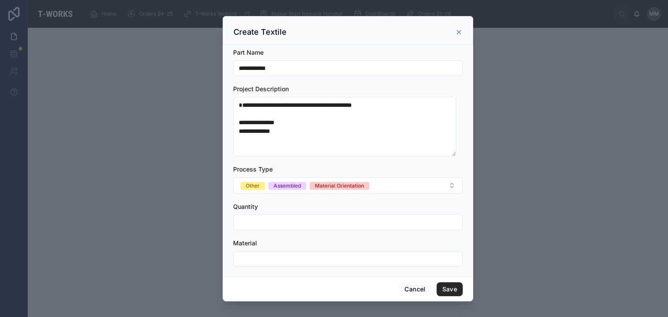
click at [256, 219] on input "text" at bounding box center [347, 223] width 229 height 12
type input "*"
click at [249, 262] on input "text" at bounding box center [347, 259] width 229 height 12
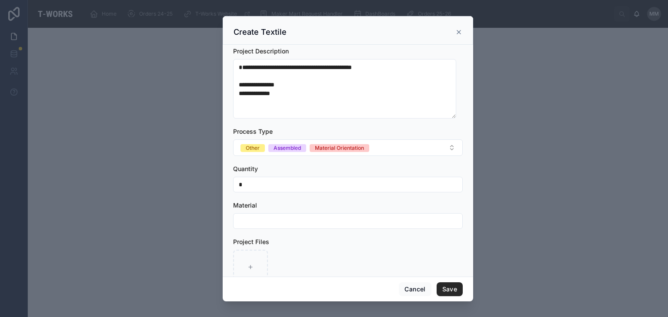
scroll to position [39, 0]
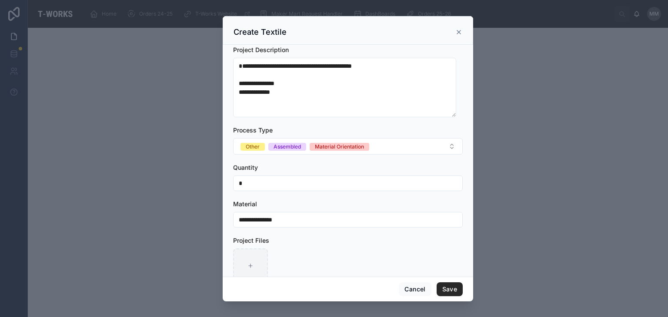
type input "**********"
click at [248, 260] on div at bounding box center [250, 266] width 35 height 35
type input "**********"
click at [457, 289] on button "Save" at bounding box center [450, 290] width 26 height 14
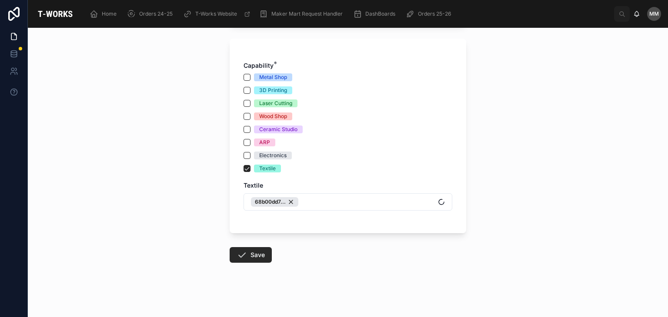
scroll to position [327, 0]
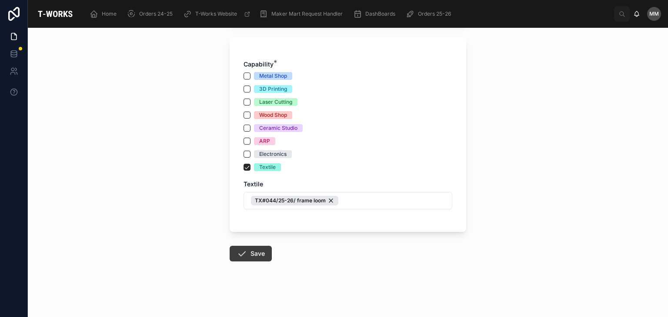
click at [257, 253] on button "Save" at bounding box center [251, 254] width 42 height 16
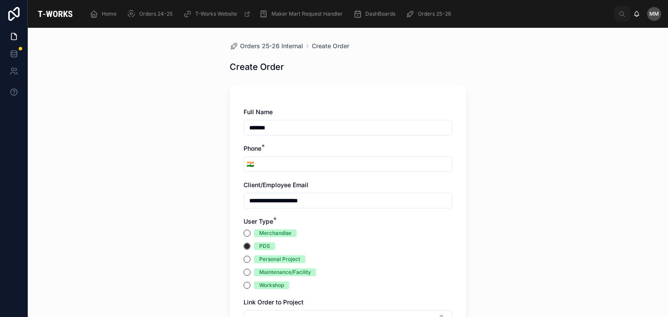
click at [104, 74] on div "**********" at bounding box center [348, 173] width 640 height 290
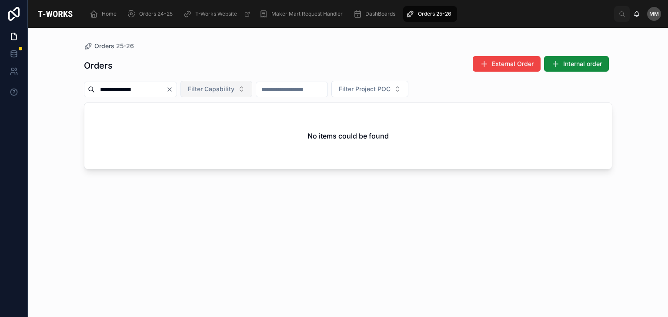
click at [233, 93] on span "Filter Capability" at bounding box center [211, 89] width 47 height 9
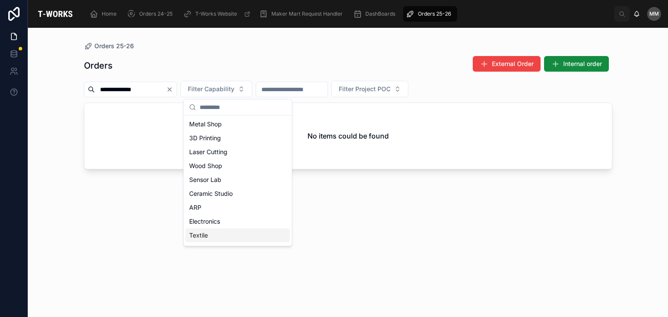
click at [217, 233] on div "Textile" at bounding box center [238, 236] width 104 height 14
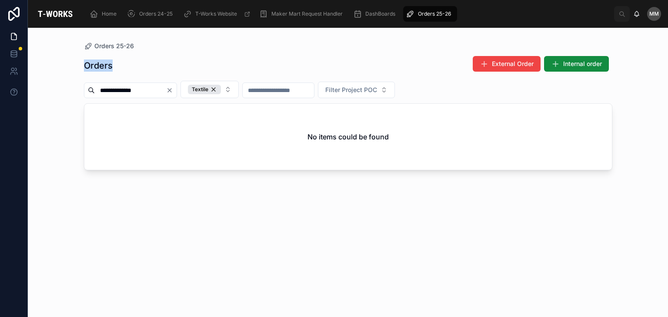
drag, startPoint x: 172, startPoint y: 70, endPoint x: 255, endPoint y: 39, distance: 89.0
click at [255, 39] on div "**********" at bounding box center [348, 167] width 556 height 279
type input "**********"
drag, startPoint x: 225, startPoint y: 94, endPoint x: 225, endPoint y: 85, distance: 9.1
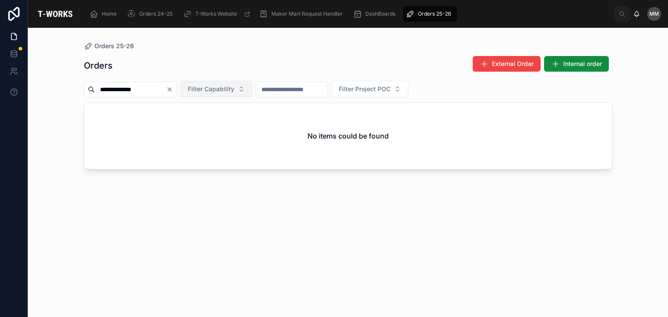
click at [225, 85] on button "Filter Capability" at bounding box center [216, 89] width 72 height 17
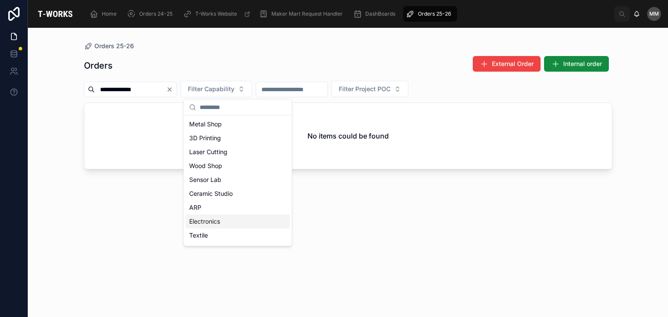
drag, startPoint x: 225, startPoint y: 85, endPoint x: 232, endPoint y: 233, distance: 147.6
click at [232, 233] on div "**********" at bounding box center [348, 158] width 640 height 317
click at [232, 233] on div "Textile" at bounding box center [238, 236] width 104 height 14
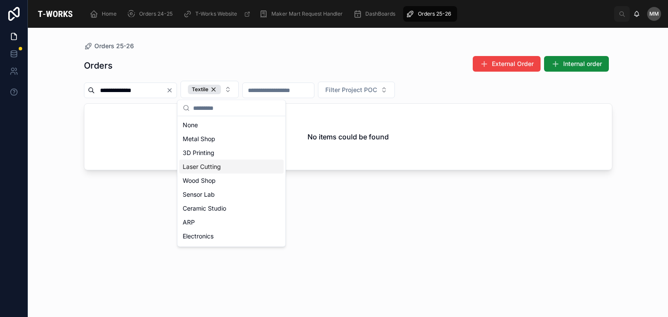
click at [120, 170] on div "**********" at bounding box center [348, 178] width 528 height 257
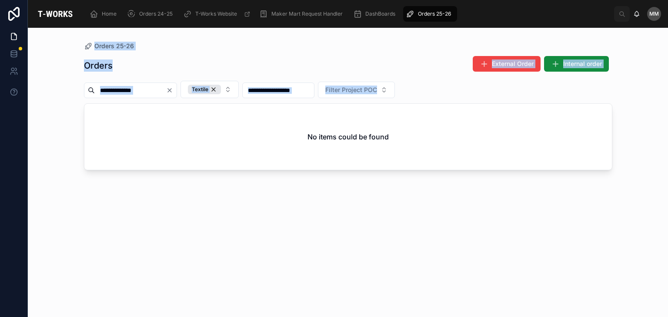
drag, startPoint x: 28, startPoint y: 129, endPoint x: 318, endPoint y: -25, distance: 328.3
click at [318, 0] on html "**********" at bounding box center [334, 158] width 668 height 317
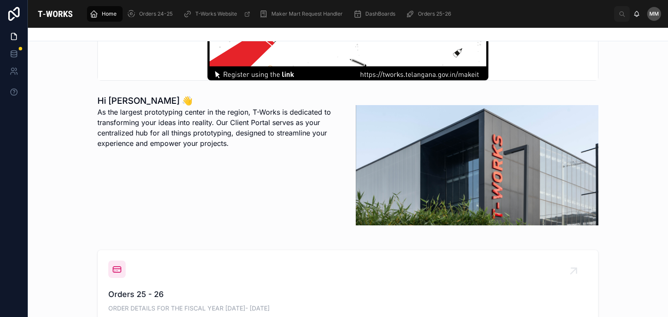
scroll to position [139, 0]
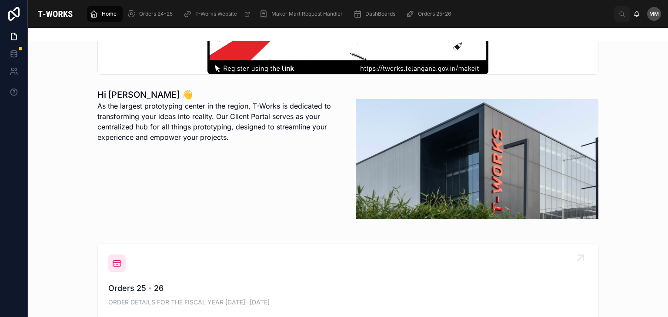
click at [140, 295] on div "Orders 25 - 26 ORDER DETAILS FOR THE FISCAL YEAR [DATE]- [DATE]" at bounding box center [347, 296] width 479 height 26
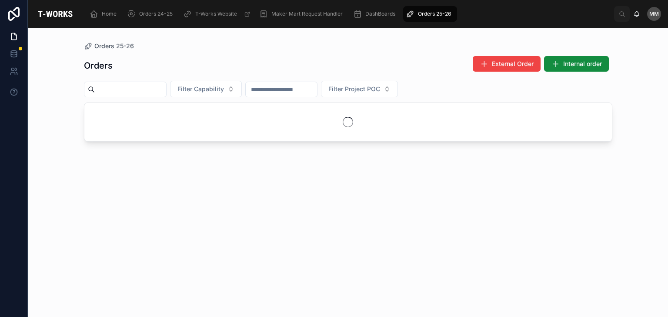
click at [140, 295] on div "Orders External Order Internal order Filter Capability Filter Project POC" at bounding box center [348, 178] width 528 height 257
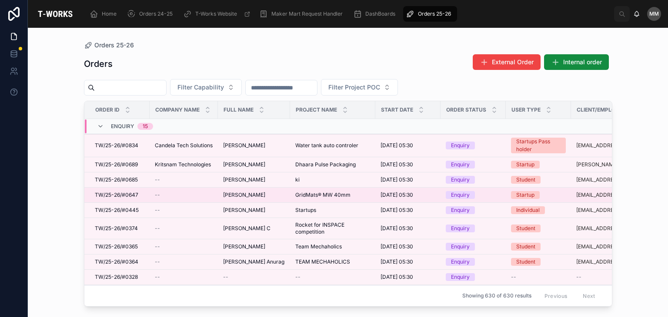
click at [345, 192] on span "GridMats® MW 40mm" at bounding box center [322, 195] width 55 height 7
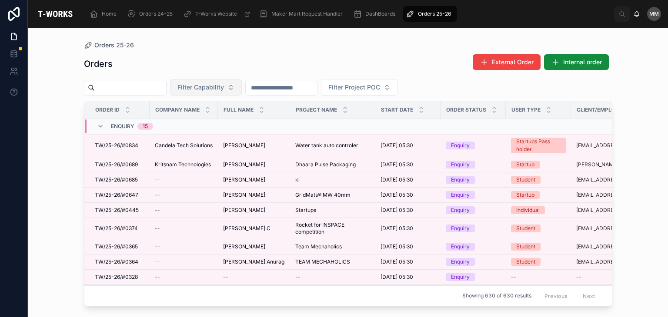
click at [221, 89] on span "Filter Capability" at bounding box center [200, 87] width 47 height 9
type input "****"
click at [197, 119] on div "Textile" at bounding box center [227, 123] width 104 height 14
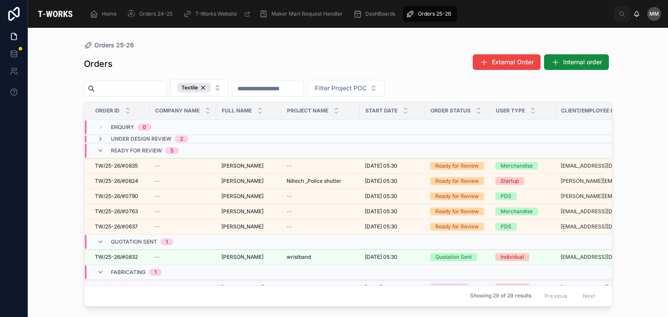
click at [152, 137] on span "Under Design Review" at bounding box center [141, 139] width 60 height 7
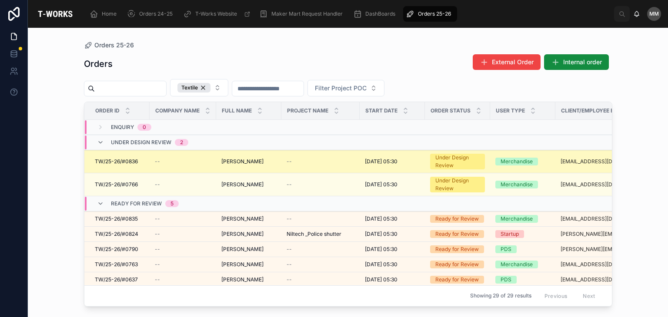
click at [453, 155] on div "Under Design Review" at bounding box center [457, 162] width 44 height 16
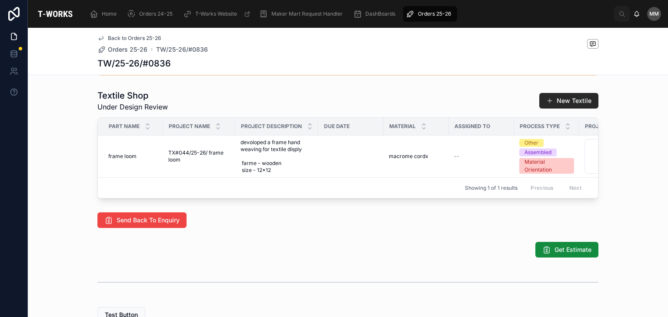
scroll to position [407, 0]
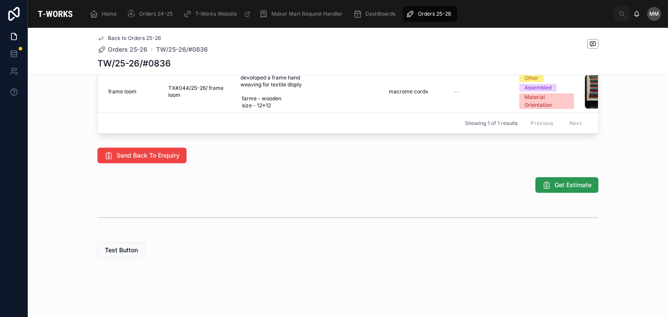
click at [558, 188] on span "Get Estimate" at bounding box center [572, 185] width 37 height 9
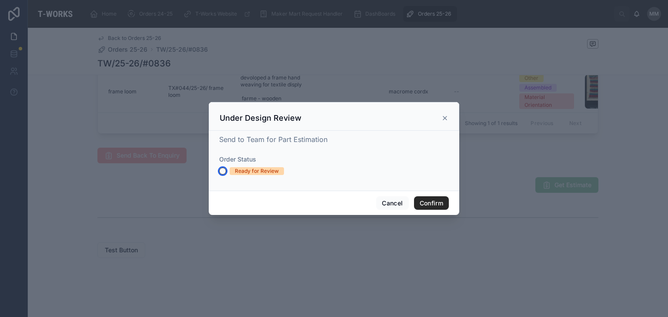
click at [220, 171] on button "Ready for Review" at bounding box center [222, 171] width 7 height 7
click at [428, 197] on button "Confirm" at bounding box center [431, 204] width 35 height 14
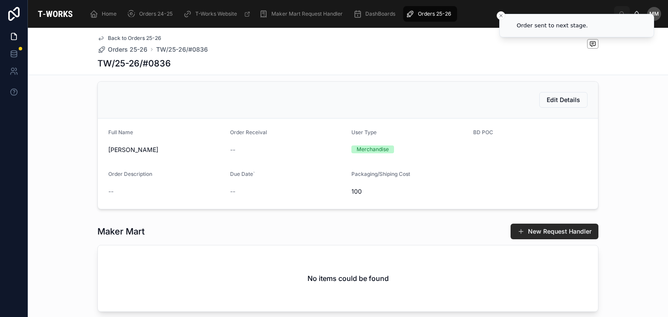
scroll to position [0, 0]
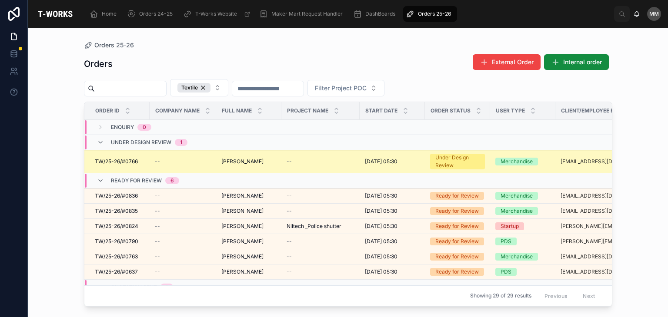
click at [231, 159] on span "[PERSON_NAME]" at bounding box center [242, 161] width 42 height 7
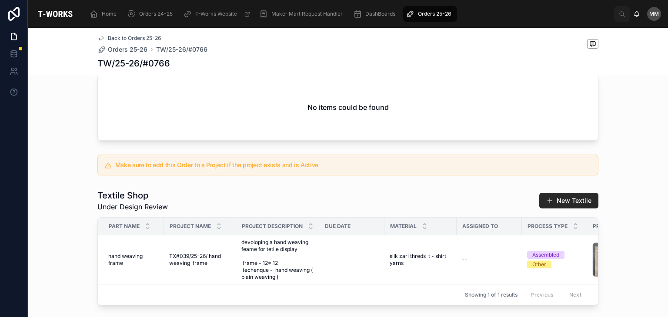
scroll to position [414, 0]
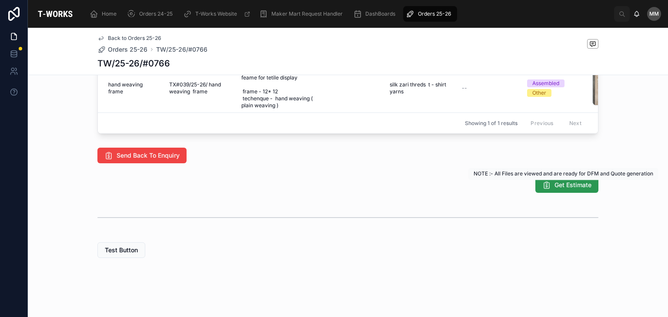
click at [567, 190] on button "Get Estimate" at bounding box center [566, 185] width 63 height 16
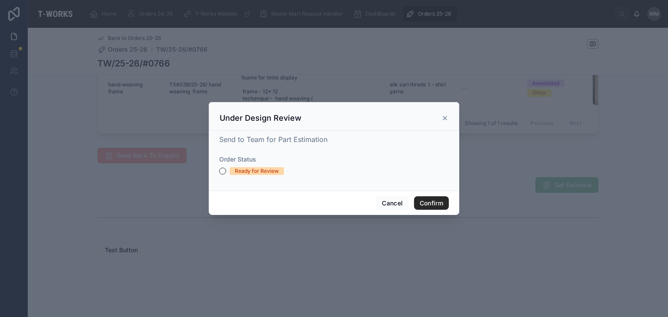
click at [320, 223] on div at bounding box center [334, 158] width 668 height 317
click at [220, 168] on button "Ready for Review" at bounding box center [222, 171] width 7 height 7
click at [441, 199] on button "Confirm" at bounding box center [431, 204] width 35 height 14
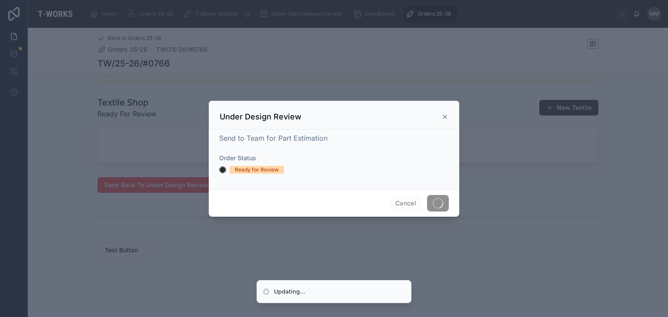
scroll to position [384, 0]
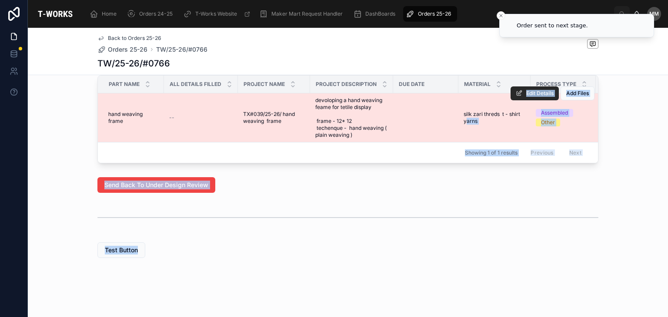
drag, startPoint x: 544, startPoint y: 225, endPoint x: 459, endPoint y: 123, distance: 132.7
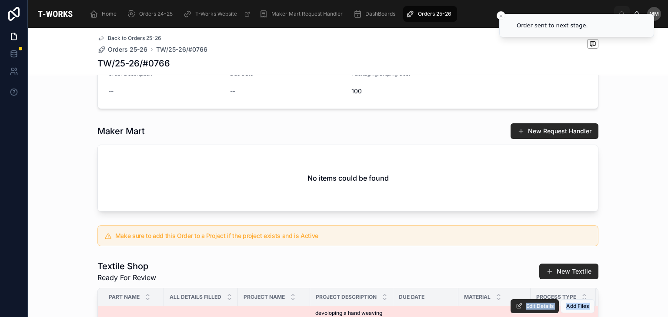
scroll to position [292, 0]
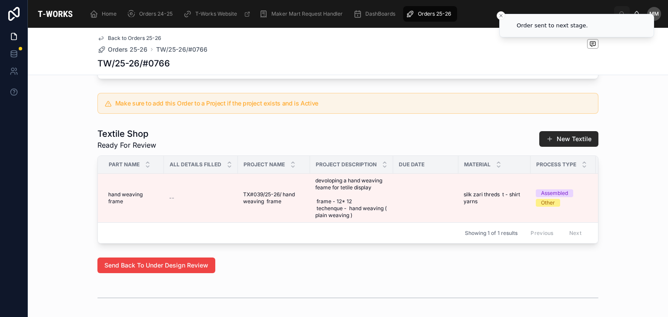
click at [633, 153] on div "Textile Shop Ready For Review New Textile Part Name All Details Filled Project …" at bounding box center [348, 185] width 640 height 123
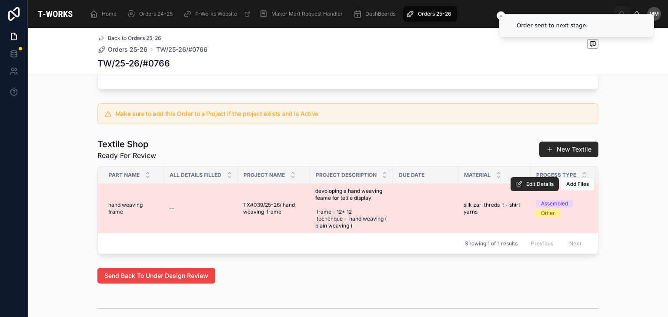
scroll to position [282, 0]
click at [526, 188] on span "Edit Details" at bounding box center [539, 184] width 27 height 7
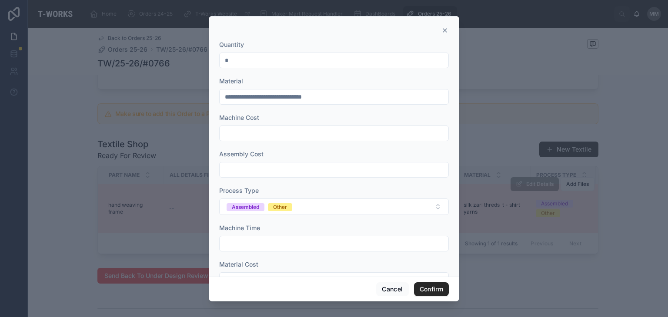
scroll to position [0, 0]
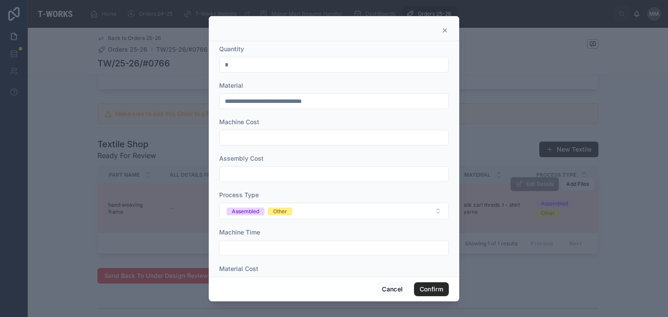
click at [266, 171] on input "text" at bounding box center [334, 174] width 229 height 12
type input "*"
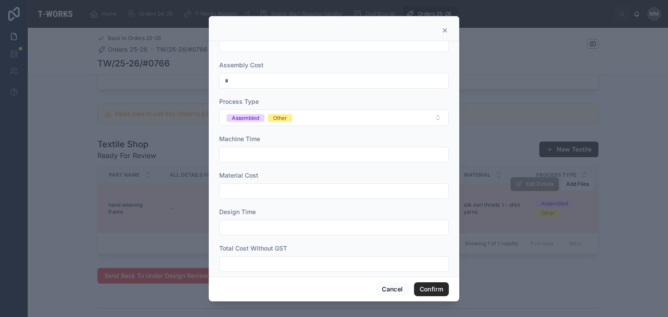
scroll to position [103, 0]
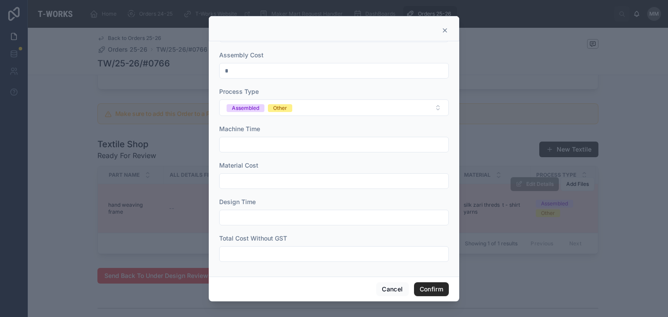
click at [242, 183] on input "text" at bounding box center [334, 181] width 229 height 12
click at [253, 176] on input "text" at bounding box center [334, 181] width 229 height 12
click at [250, 146] on input "text" at bounding box center [334, 145] width 229 height 12
type input "***"
click at [173, 154] on div at bounding box center [334, 158] width 668 height 317
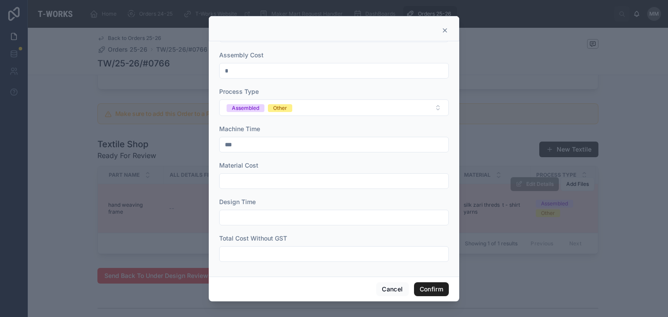
click at [423, 290] on button "Confirm" at bounding box center [431, 290] width 35 height 14
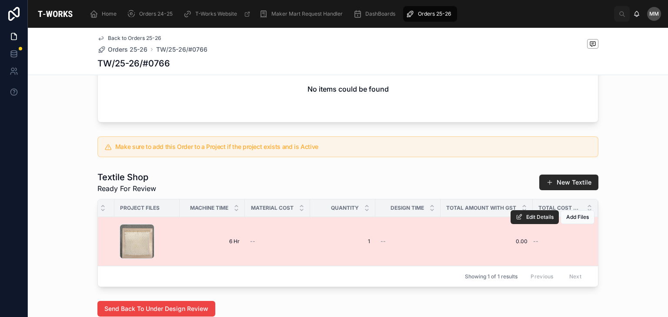
scroll to position [237, 0]
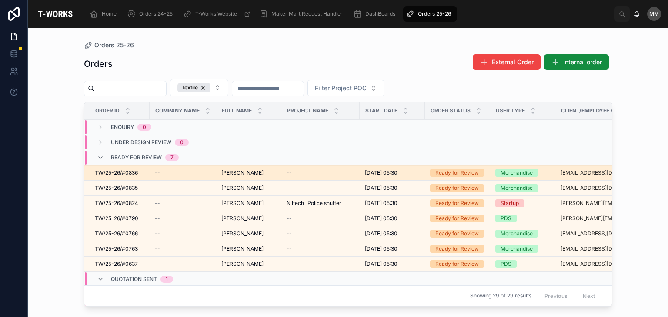
click at [252, 173] on span "[PERSON_NAME]" at bounding box center [242, 173] width 42 height 7
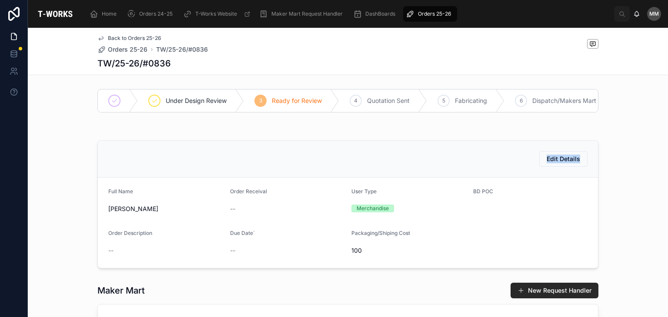
click at [252, 173] on div "Edit Details" at bounding box center [348, 159] width 500 height 37
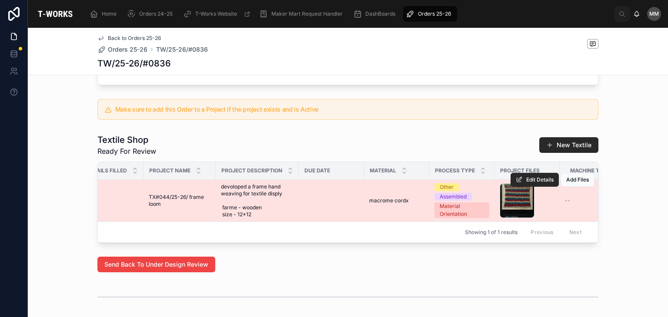
scroll to position [0, 94]
click at [531, 183] on span "Edit Details" at bounding box center [539, 180] width 27 height 7
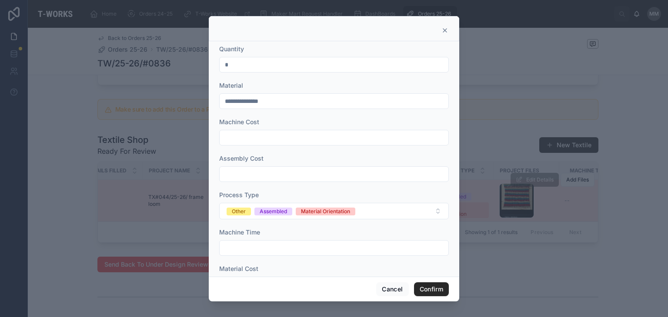
click at [244, 169] on input "text" at bounding box center [334, 174] width 229 height 12
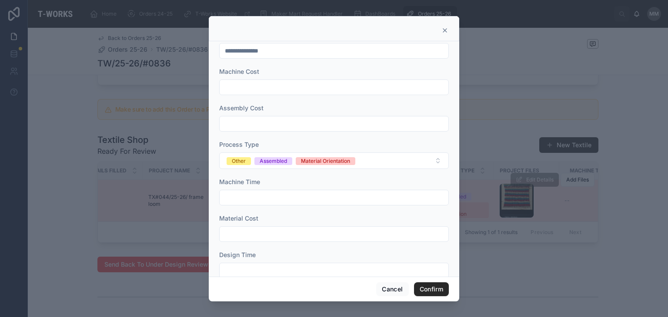
scroll to position [45, 0]
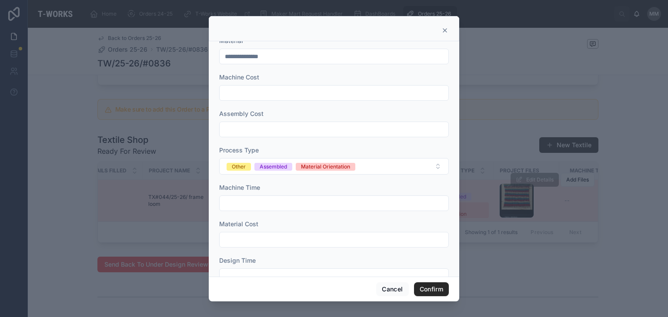
click at [236, 203] on input "text" at bounding box center [334, 203] width 229 height 12
type input "***"
click at [243, 129] on input "text" at bounding box center [334, 129] width 229 height 12
type input "****"
click at [488, 268] on div at bounding box center [334, 158] width 668 height 317
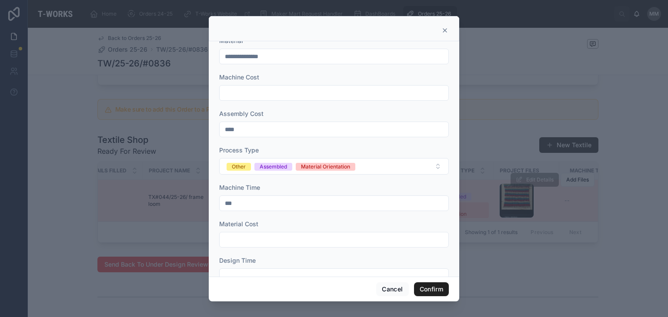
click at [433, 290] on button "Confirm" at bounding box center [431, 290] width 35 height 14
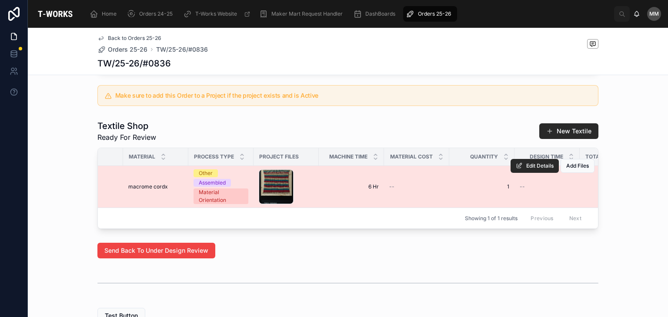
scroll to position [0, 473]
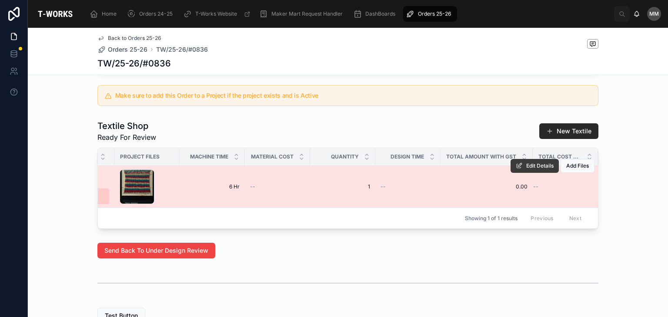
click at [537, 168] on span "Edit Details" at bounding box center [539, 166] width 27 height 7
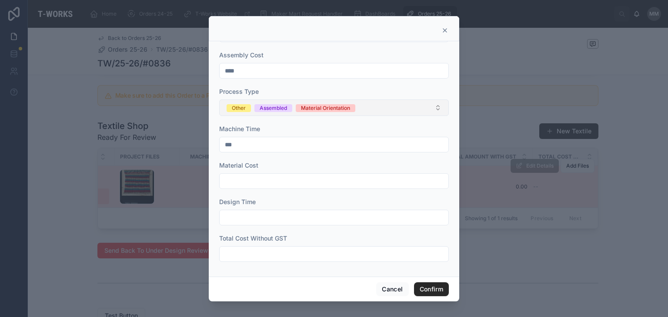
scroll to position [0, 0]
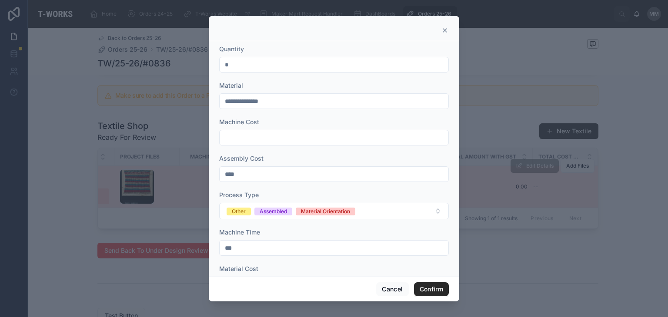
click at [278, 135] on input "text" at bounding box center [334, 138] width 229 height 12
type input "****"
click button "Other" at bounding box center [239, 211] width 24 height 9
click at [436, 296] on button "Confirm" at bounding box center [431, 290] width 35 height 14
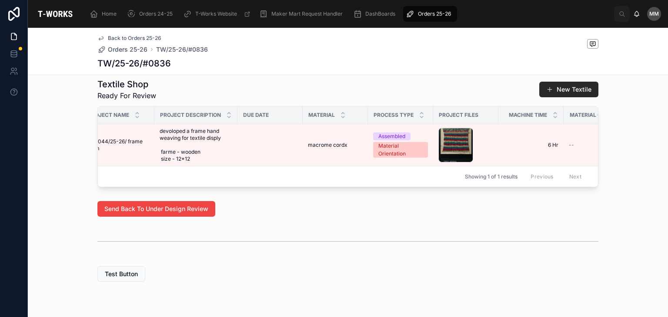
scroll to position [0, 79]
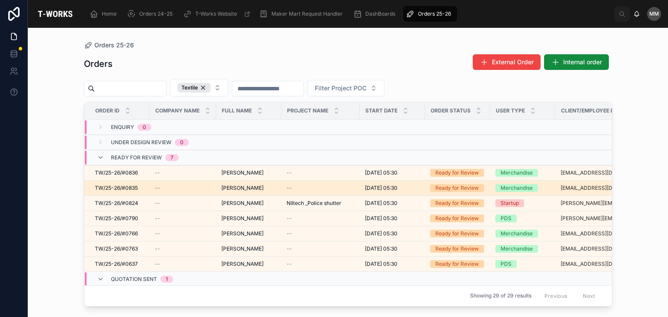
click at [236, 186] on span "[PERSON_NAME]" at bounding box center [242, 188] width 42 height 7
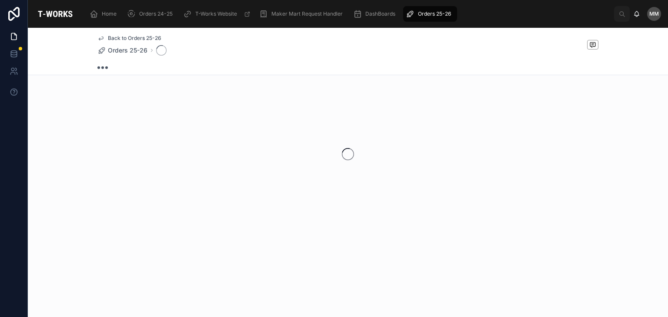
click at [236, 186] on div at bounding box center [348, 154] width 640 height 137
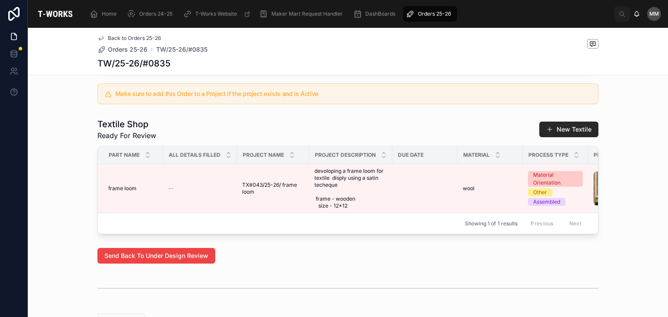
scroll to position [304, 0]
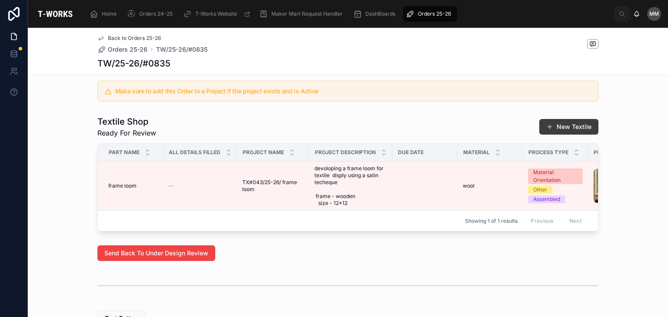
click at [565, 135] on button "New Textile" at bounding box center [568, 127] width 59 height 16
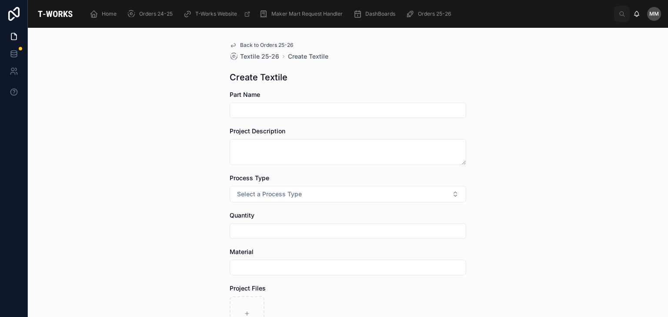
scroll to position [77, 0]
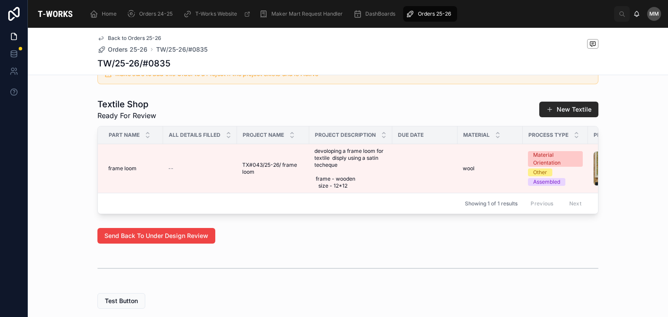
scroll to position [322, 0]
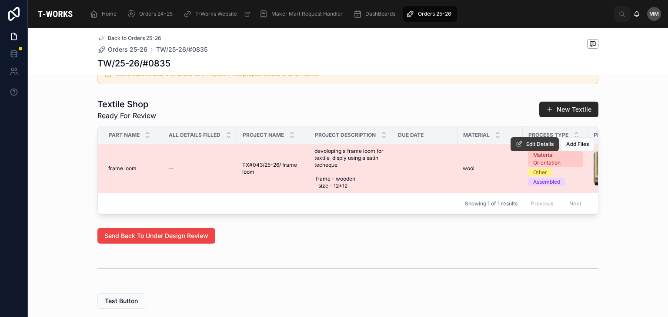
click at [534, 148] on span "Edit Details" at bounding box center [539, 144] width 27 height 7
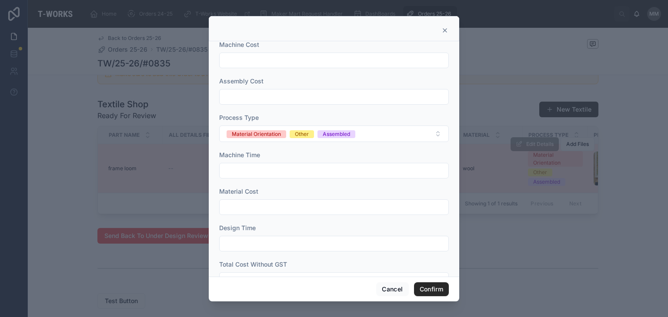
scroll to position [103, 0]
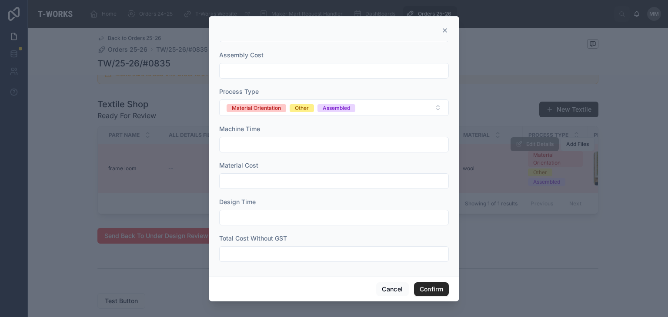
click at [243, 68] on input "text" at bounding box center [334, 71] width 229 height 12
type input "****"
click at [237, 145] on input "text" at bounding box center [334, 145] width 229 height 12
type input "***"
click at [242, 176] on input "text" at bounding box center [334, 181] width 229 height 12
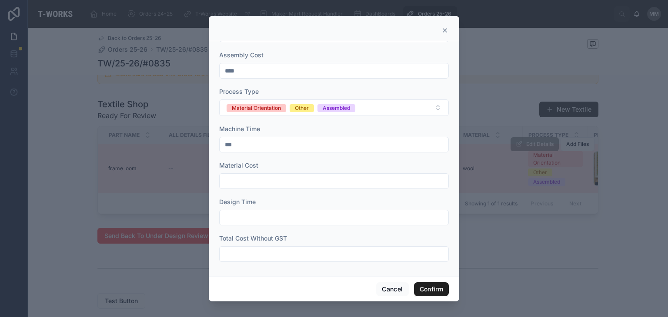
click at [429, 288] on button "Confirm" at bounding box center [431, 290] width 35 height 14
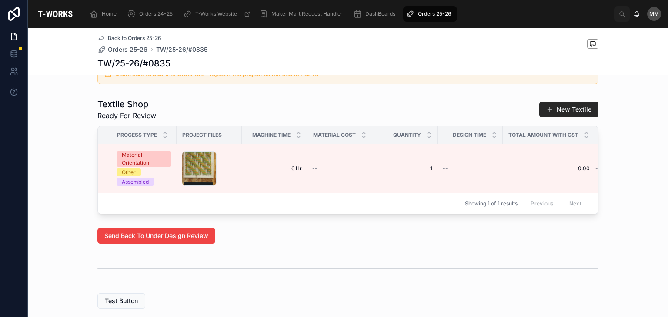
scroll to position [0, 473]
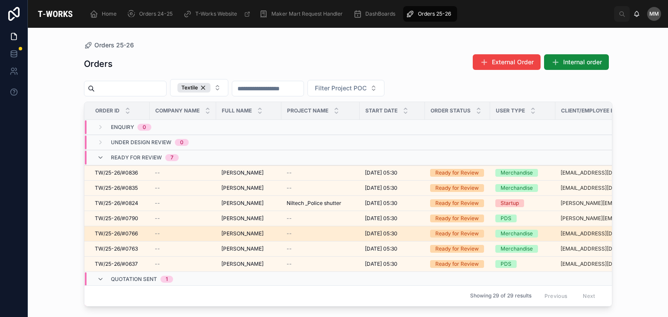
click at [376, 237] on td "[DATE] 05:30 [DATE] 05:30" at bounding box center [392, 234] width 65 height 15
click at [426, 233] on td "Ready for Review" at bounding box center [457, 234] width 65 height 15
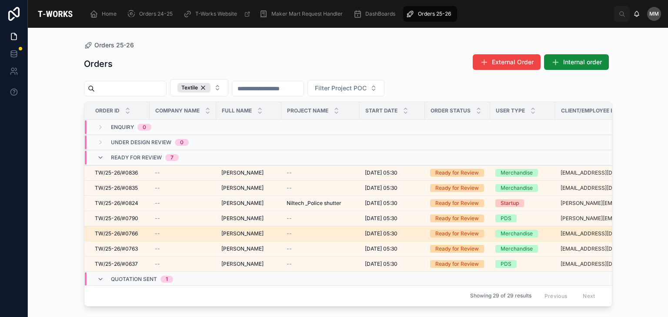
click at [426, 233] on td "Ready for Review" at bounding box center [457, 234] width 65 height 15
click at [513, 240] on td "Merchandise" at bounding box center [522, 234] width 65 height 15
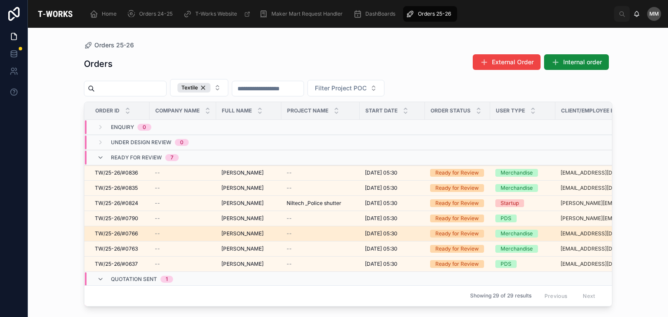
click at [513, 240] on td "Merchandise" at bounding box center [522, 234] width 65 height 15
click at [512, 237] on td "Merchandise" at bounding box center [522, 234] width 65 height 15
click at [511, 235] on div "Merchandise" at bounding box center [516, 234] width 32 height 8
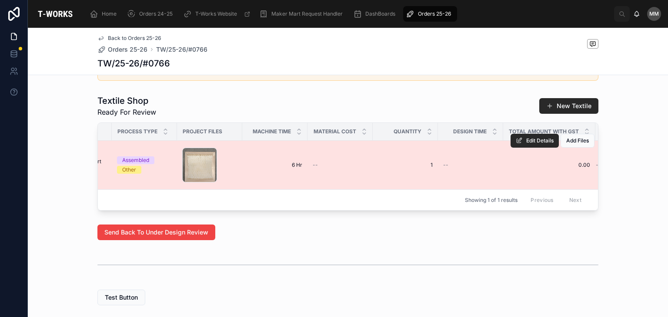
scroll to position [0, 453]
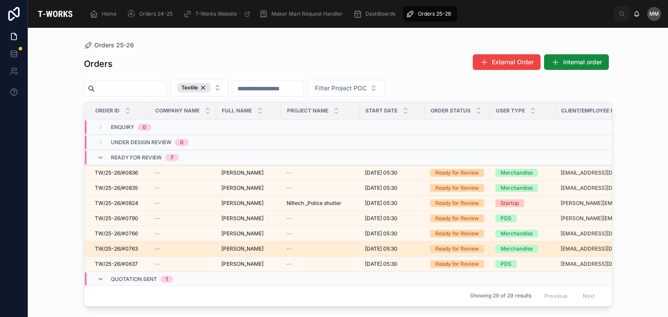
click at [514, 246] on div "Merchandise" at bounding box center [516, 249] width 32 height 8
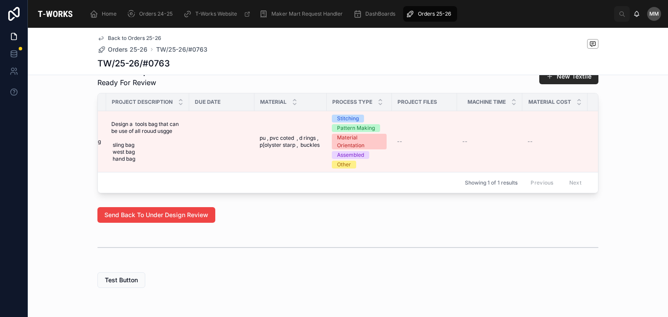
scroll to position [355, 0]
click at [321, 259] on div at bounding box center [347, 248] width 501 height 22
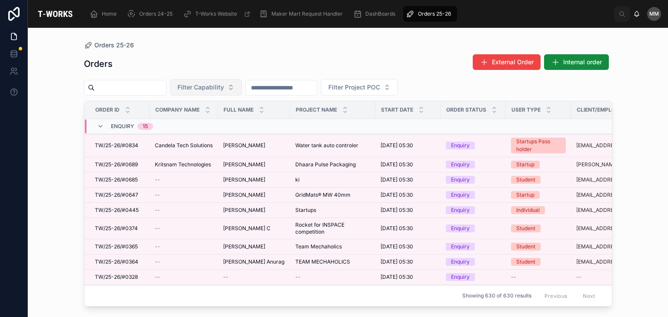
click at [224, 86] on span "Filter Capability" at bounding box center [200, 87] width 47 height 9
type input "***"
click at [218, 128] on div "Textile" at bounding box center [227, 123] width 104 height 14
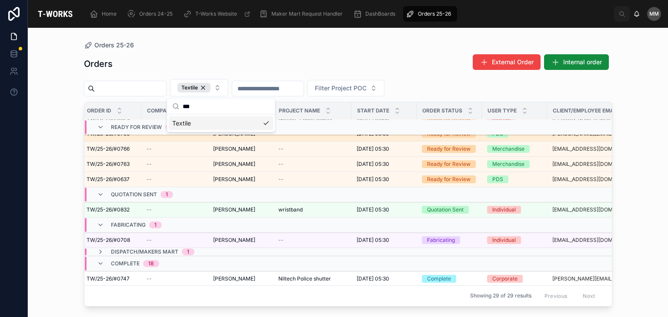
scroll to position [84, 8]
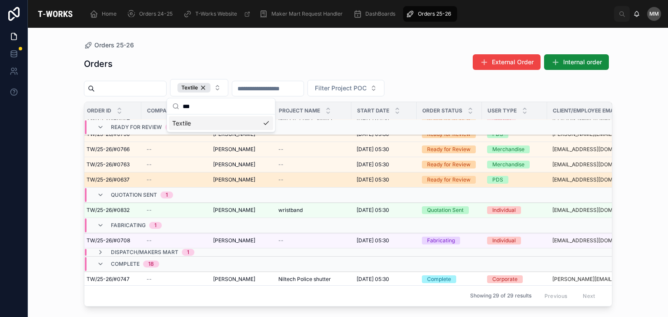
click at [389, 177] on span "[DATE] 05:30" at bounding box center [373, 180] width 33 height 7
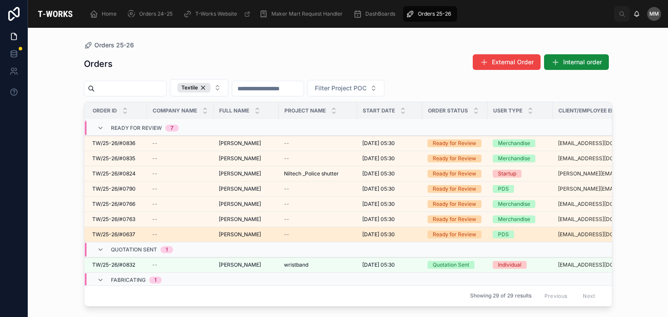
scroll to position [30, 3]
click at [379, 232] on span "[DATE] 05:30" at bounding box center [378, 234] width 33 height 7
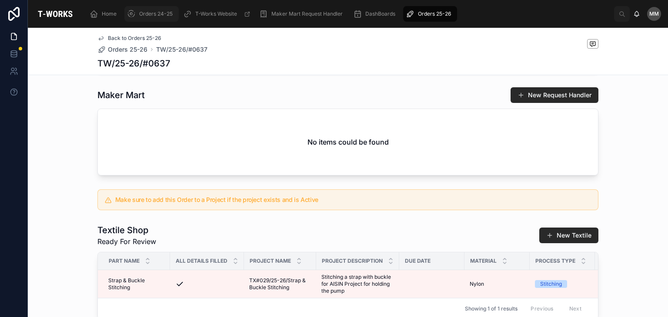
scroll to position [210, 0]
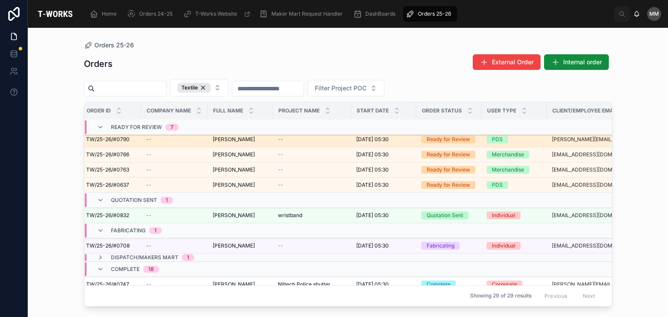
scroll to position [80, 9]
